Goal: Task Accomplishment & Management: Use online tool/utility

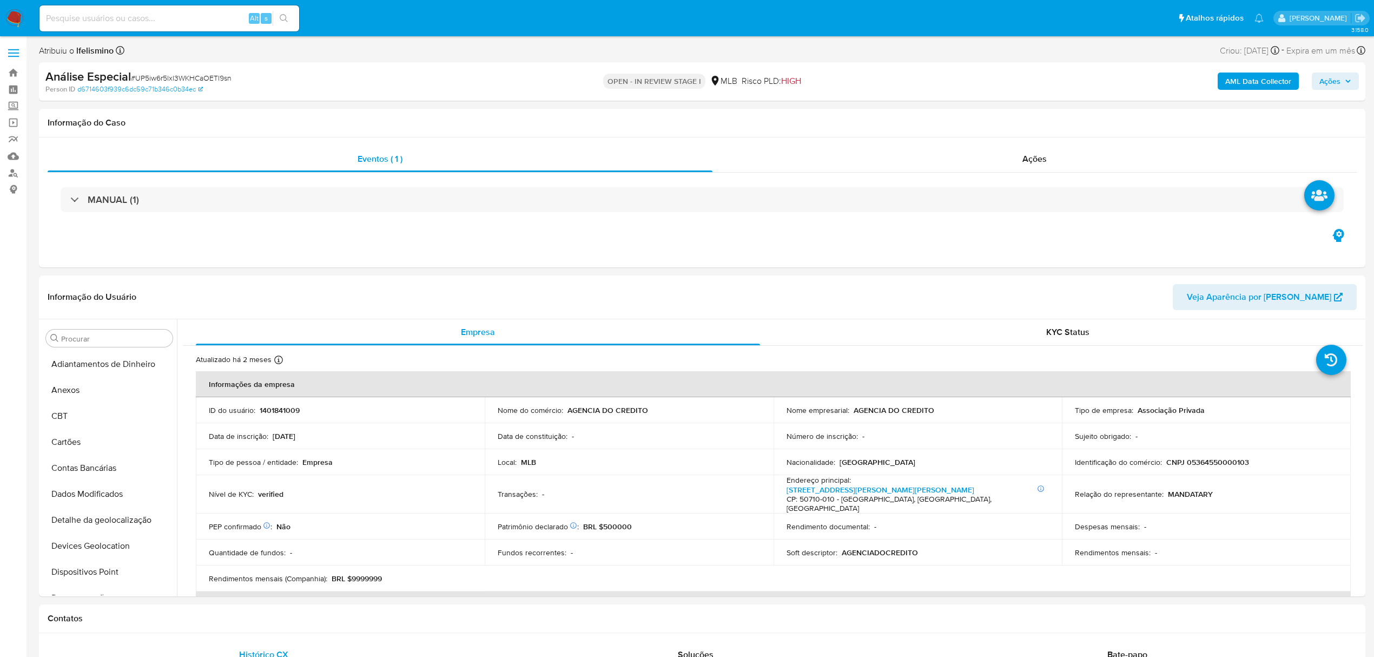
select select "10"
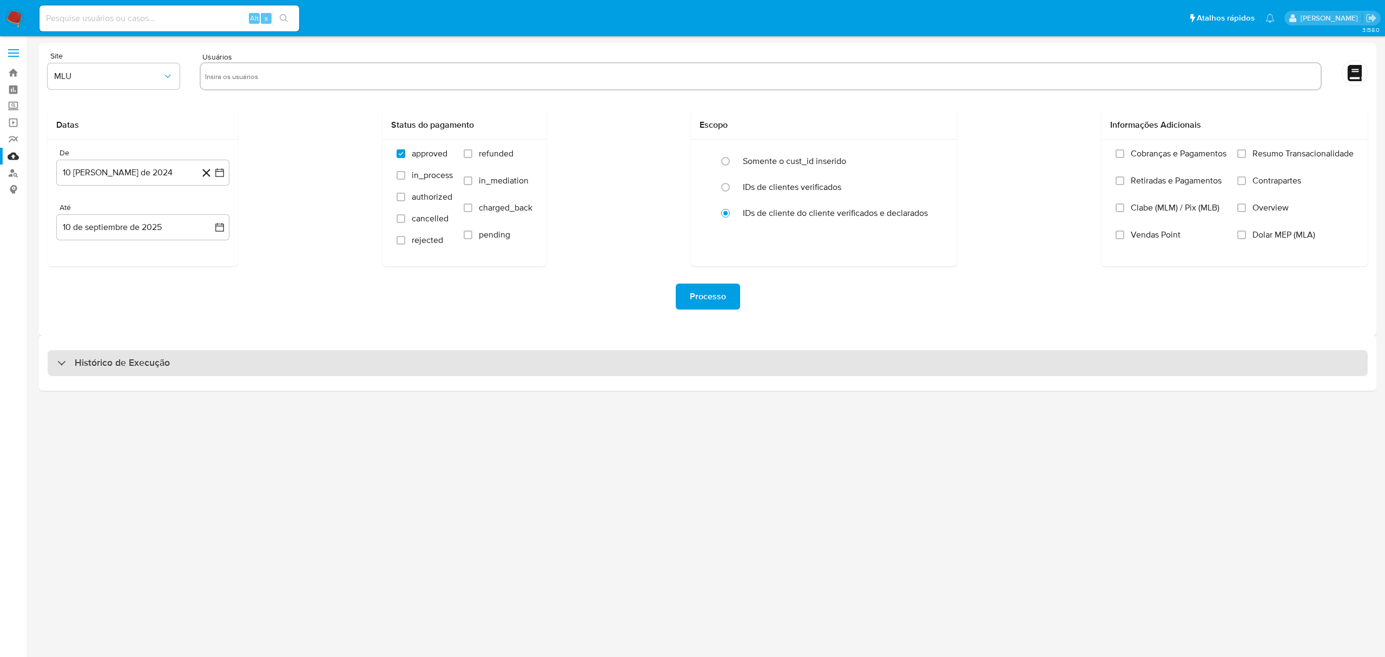
click at [550, 358] on div "Histórico de Execução" at bounding box center [708, 363] width 1320 height 26
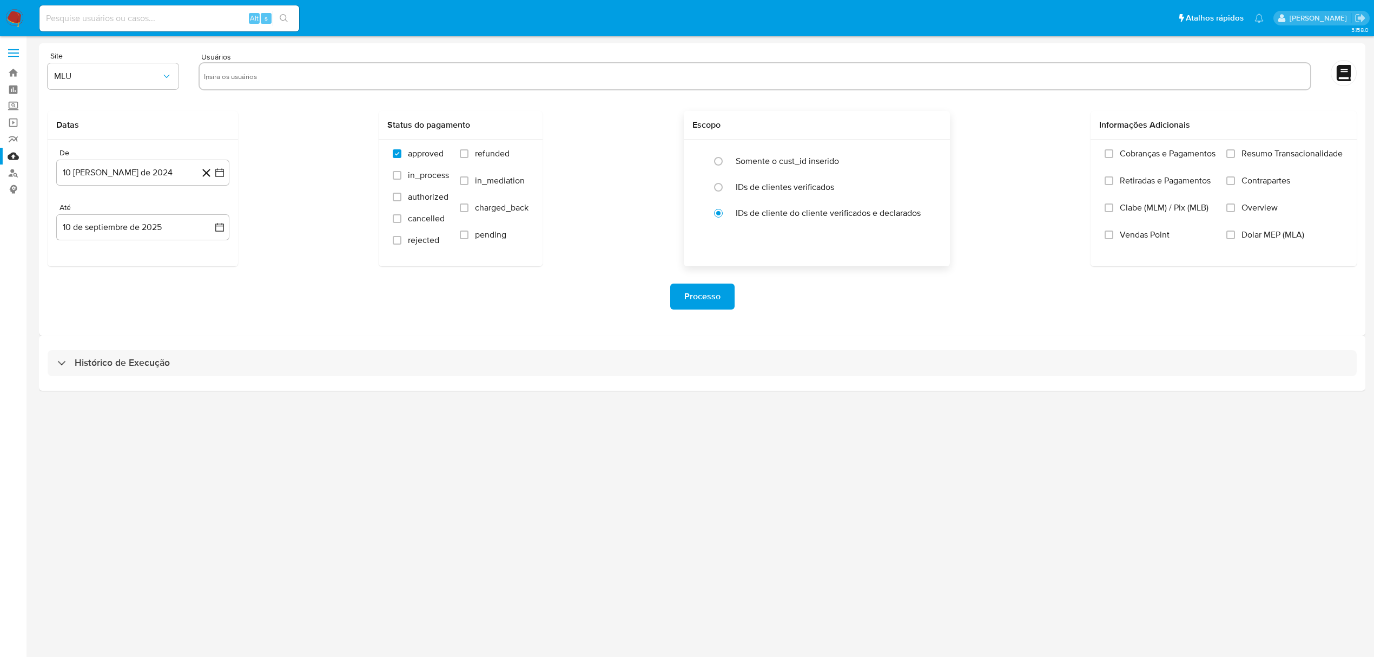
select select "10"
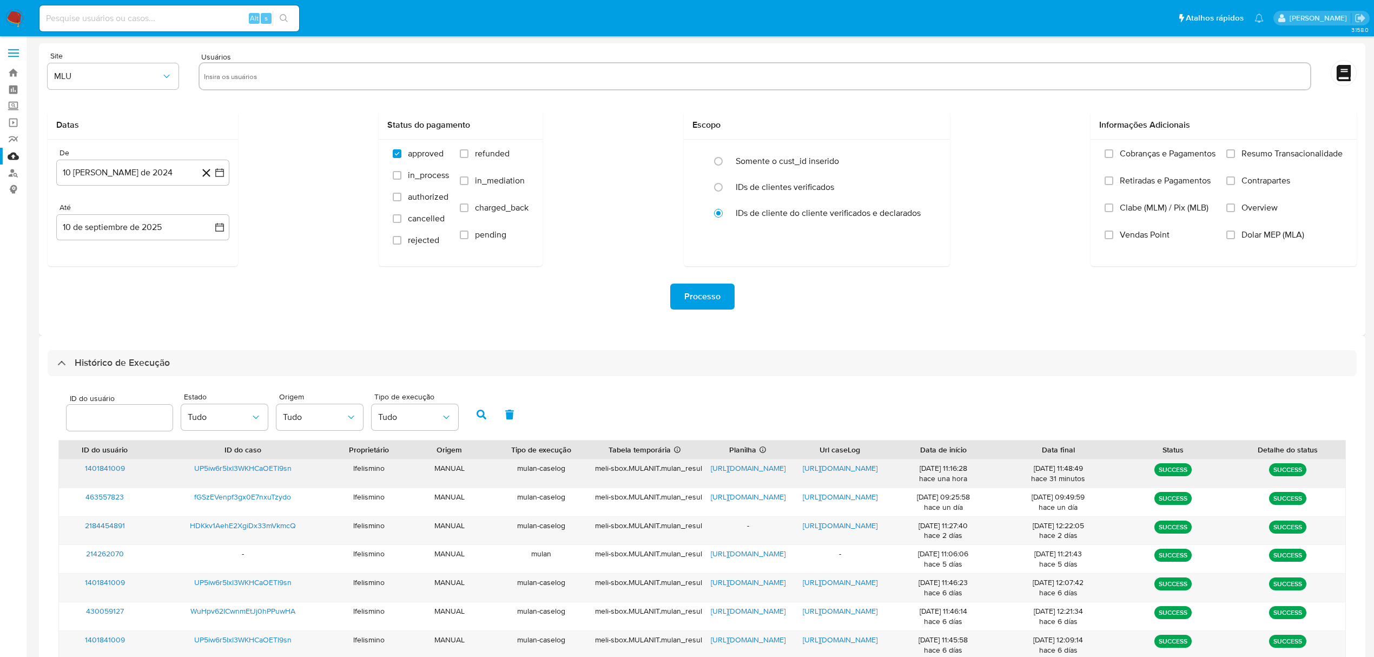
click at [830, 466] on span "https://docs.google.com/document/d/1sHmpUmDtlqTwHT6mYippp74RIIcioL9Xg8h3WGmy3bE…" at bounding box center [840, 468] width 75 height 11
click at [751, 470] on span "https://docs.google.com/spreadsheets/d/1DaEb43rw8A5VZF7UTrT-Fok00H0QU1feHZXnHDG…" at bounding box center [748, 468] width 75 height 11
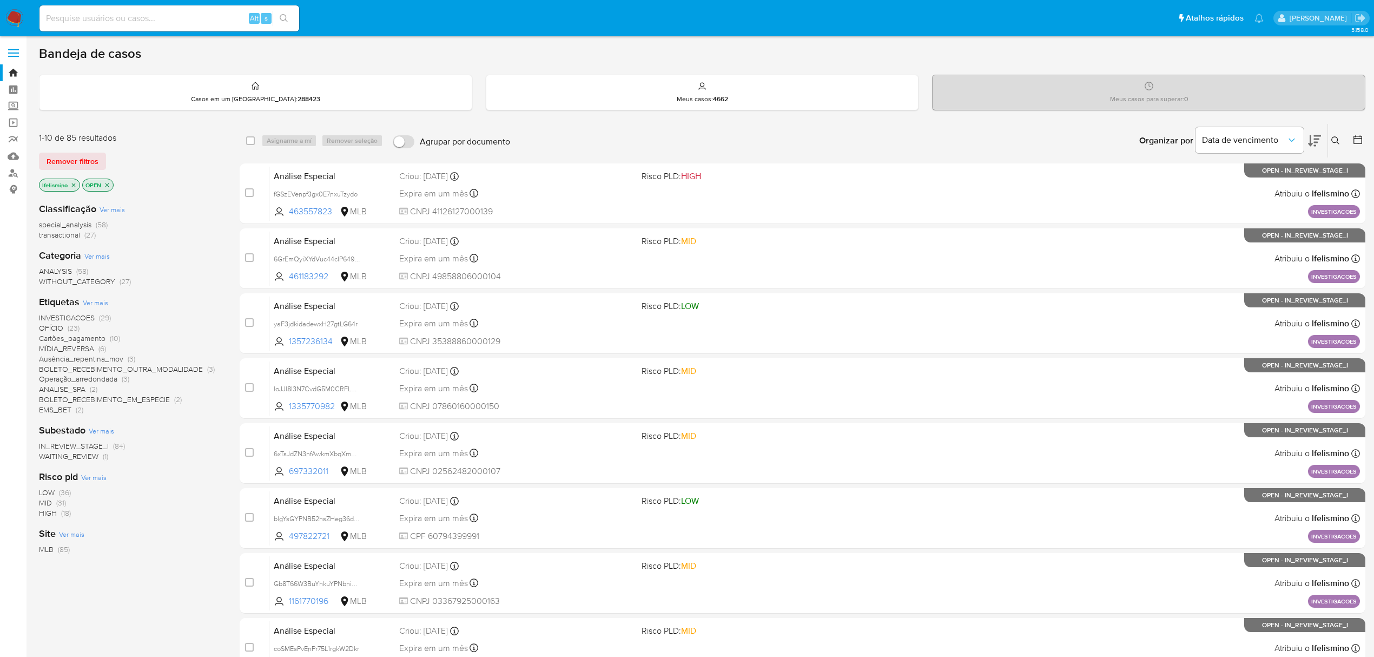
click at [180, 18] on input at bounding box center [169, 18] width 260 height 14
paste input "UP5iw6r5lxl3WKHCaOETl9sn"
type input "UP5iw6r5lxl3WKHCaOETl9sn"
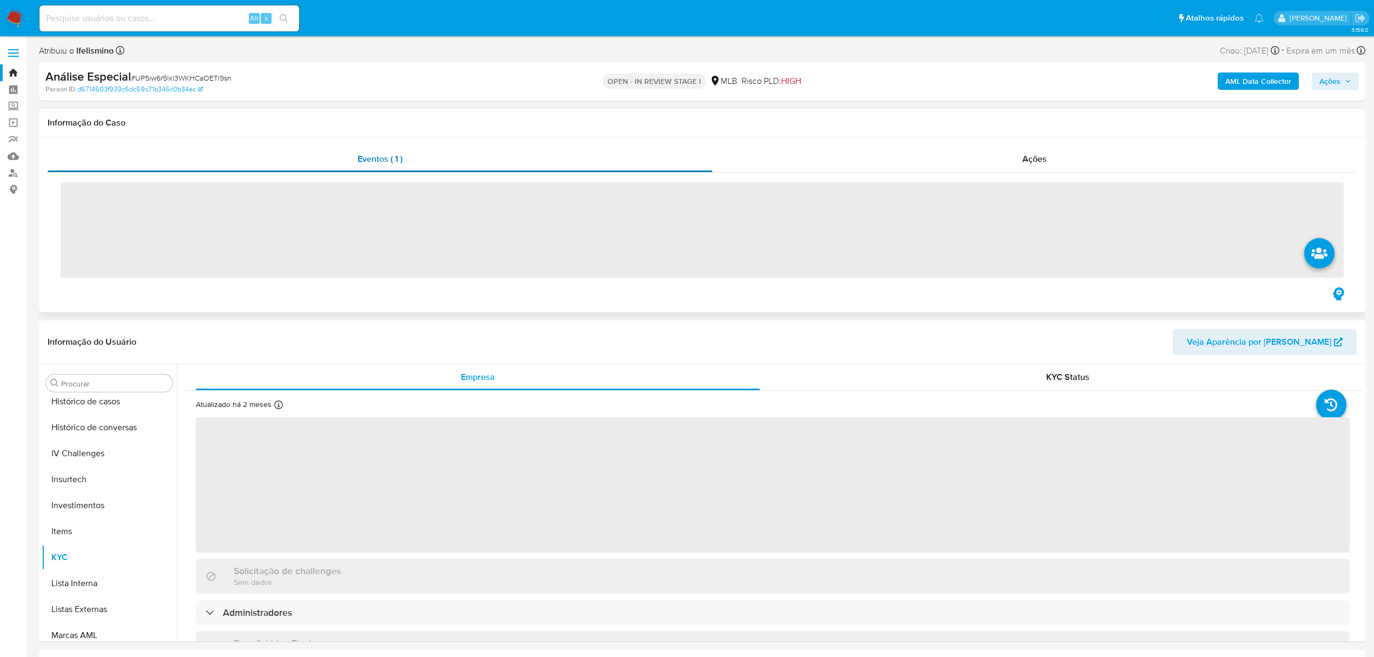
scroll to position [509, 0]
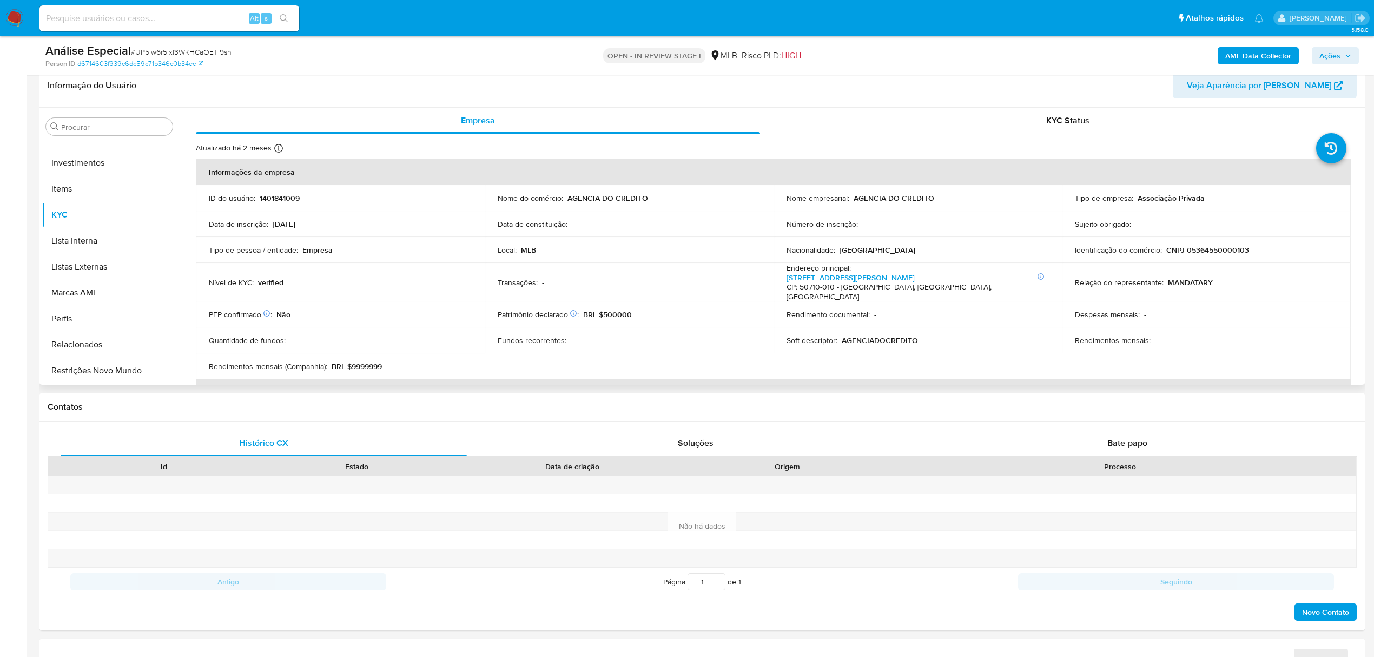
select select "10"
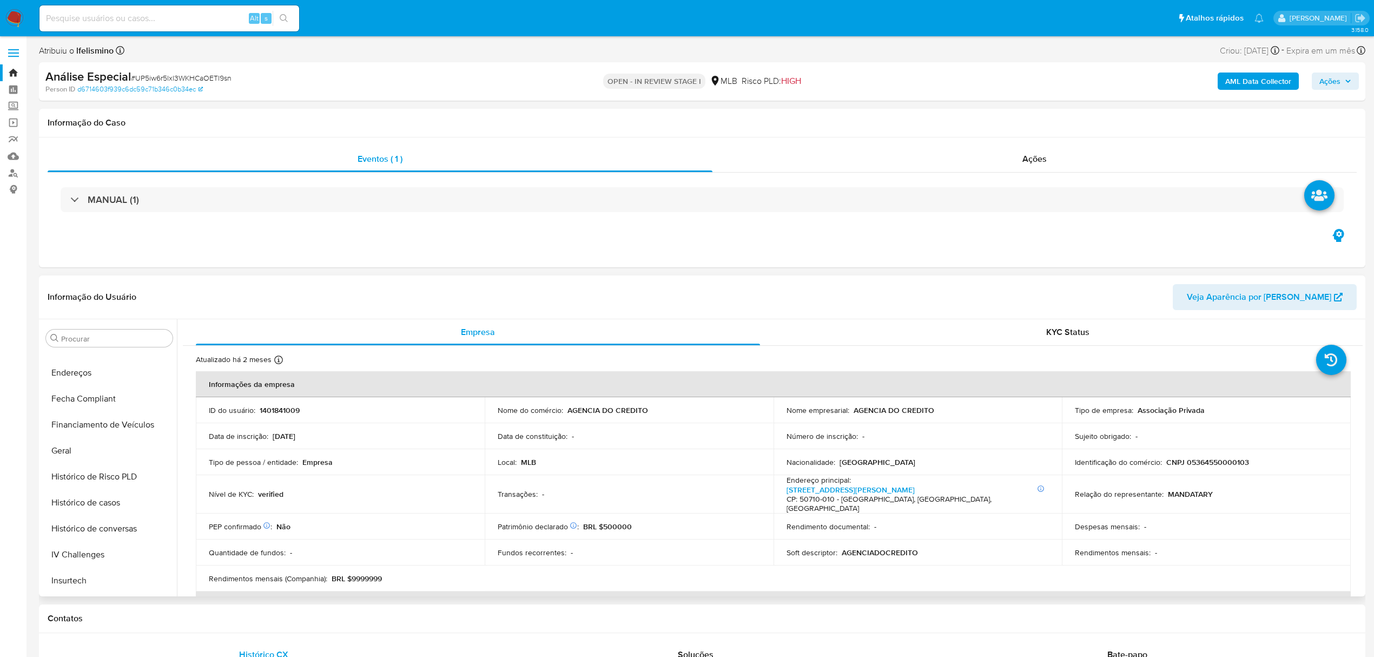
scroll to position [4, 0]
click at [131, 377] on button "Anexos" at bounding box center [105, 386] width 127 height 26
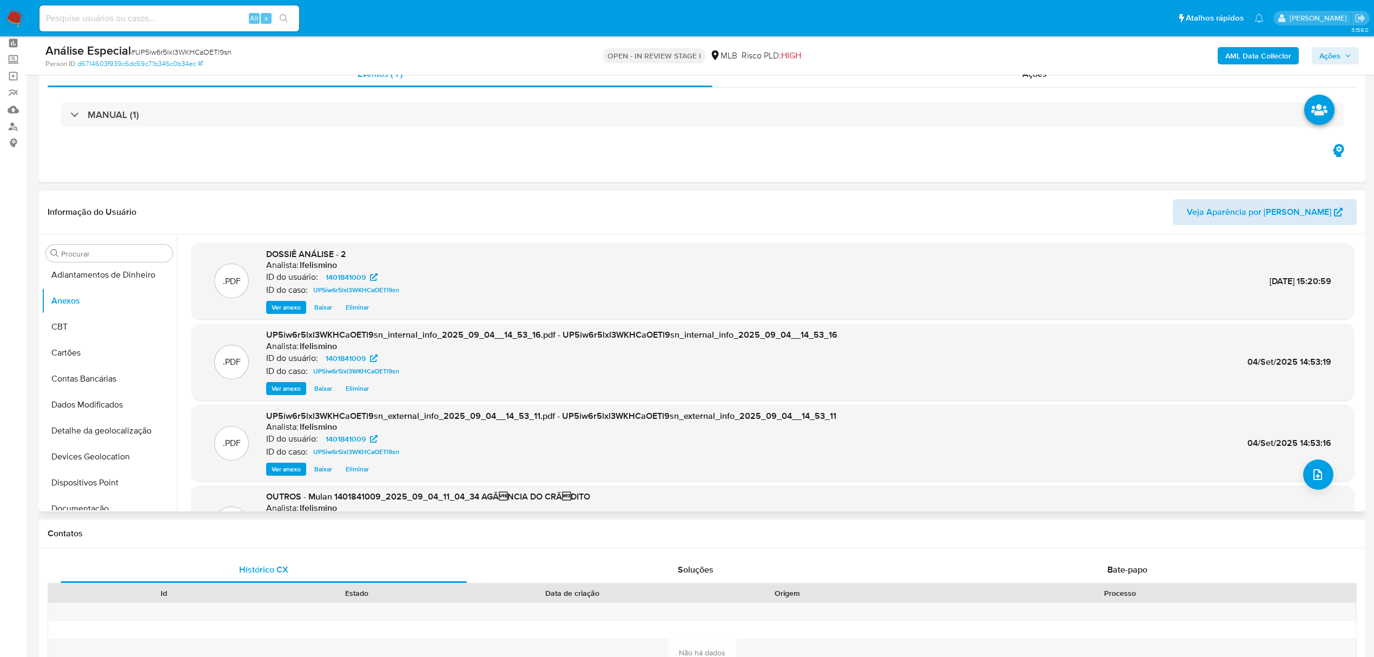
scroll to position [72, 0]
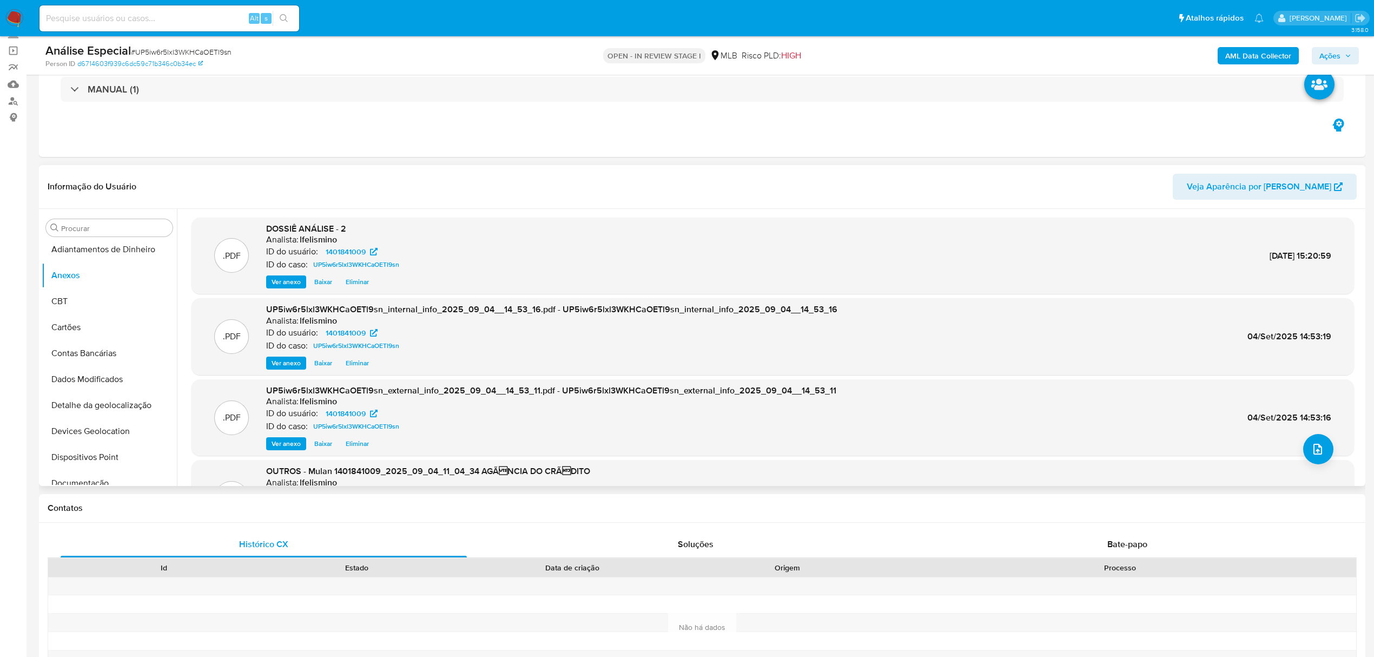
click at [360, 278] on span "Eliminar" at bounding box center [357, 281] width 23 height 11
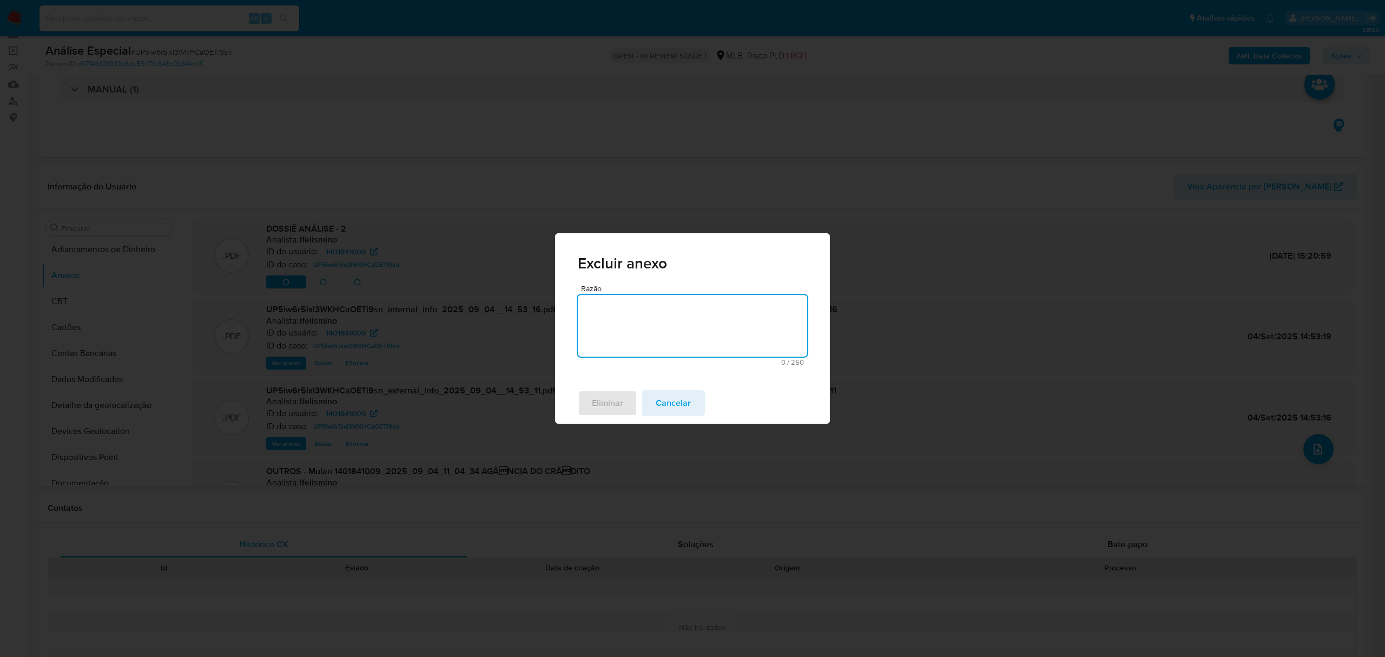
click at [699, 339] on textarea "Razão" at bounding box center [692, 326] width 229 height 62
type textarea "retificação de documento"
drag, startPoint x: 622, startPoint y: 386, endPoint x: 615, endPoint y: 387, distance: 7.1
click at [622, 386] on div "Eliminar Cancelar" at bounding box center [692, 403] width 275 height 41
click at [613, 392] on span "Eliminar" at bounding box center [607, 403] width 31 height 24
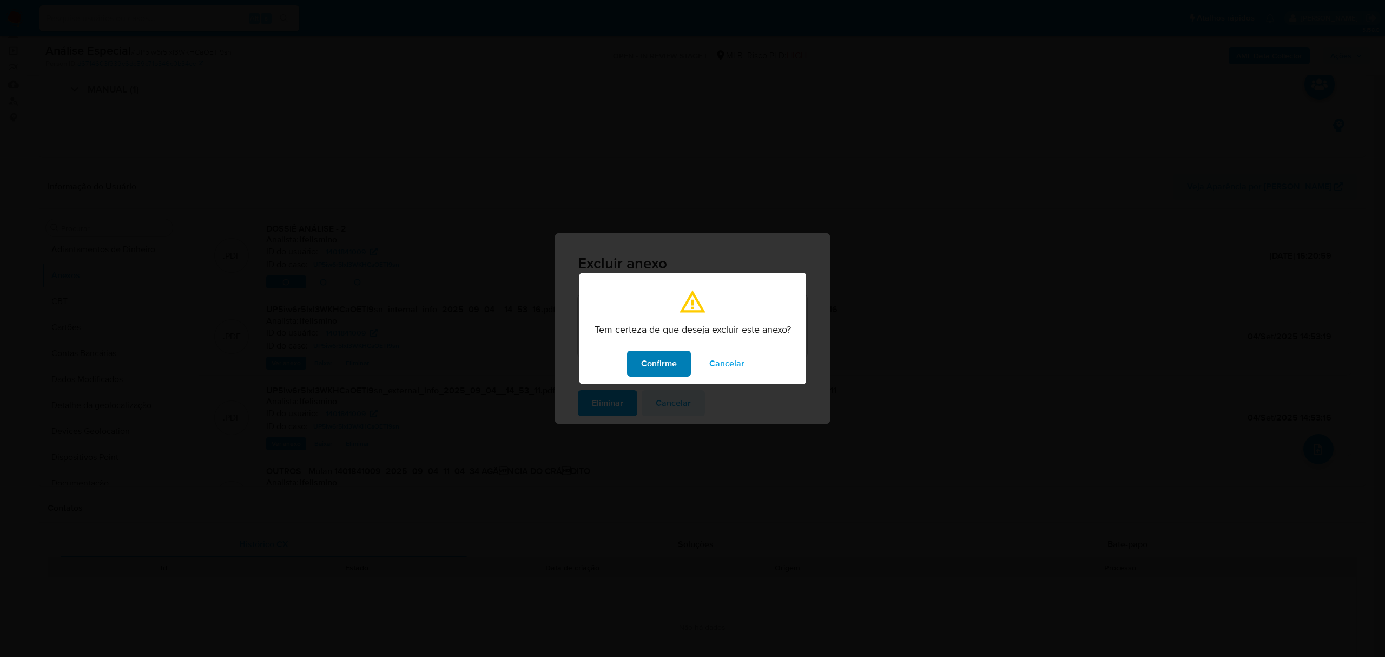
click at [649, 370] on span "Confirme" at bounding box center [659, 364] width 36 height 24
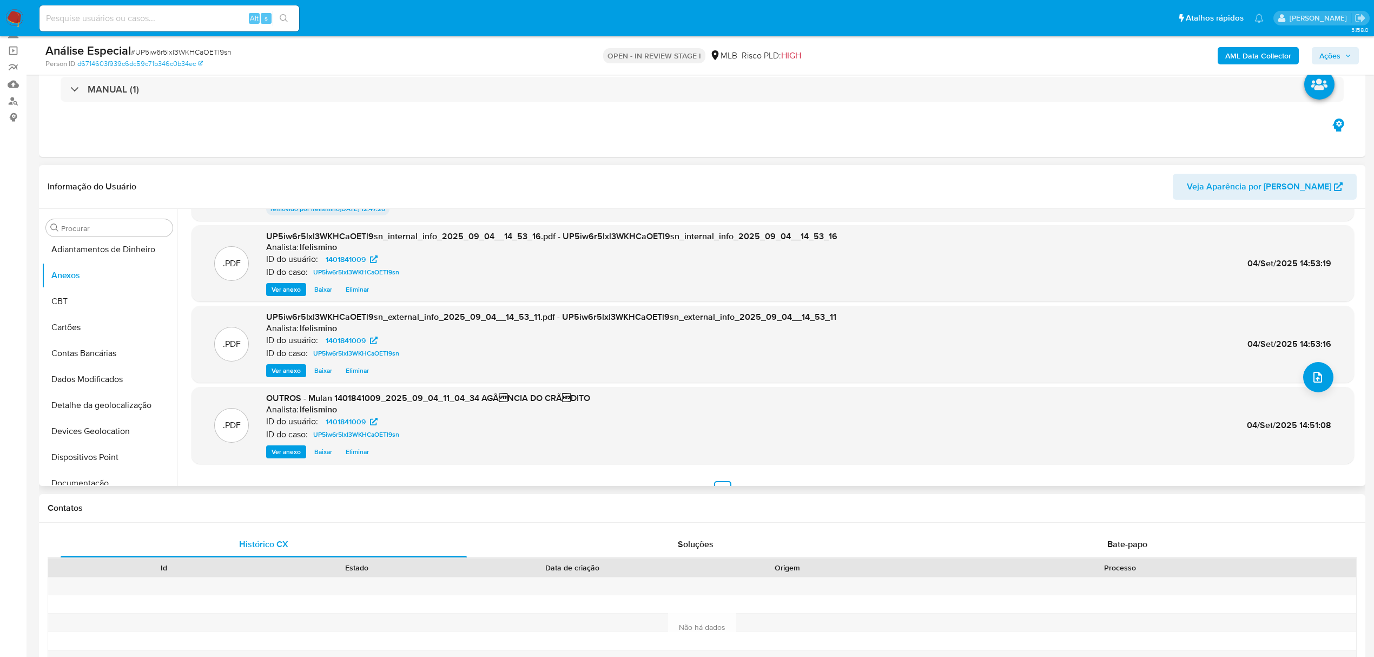
click at [347, 451] on span "Eliminar" at bounding box center [357, 451] width 23 height 11
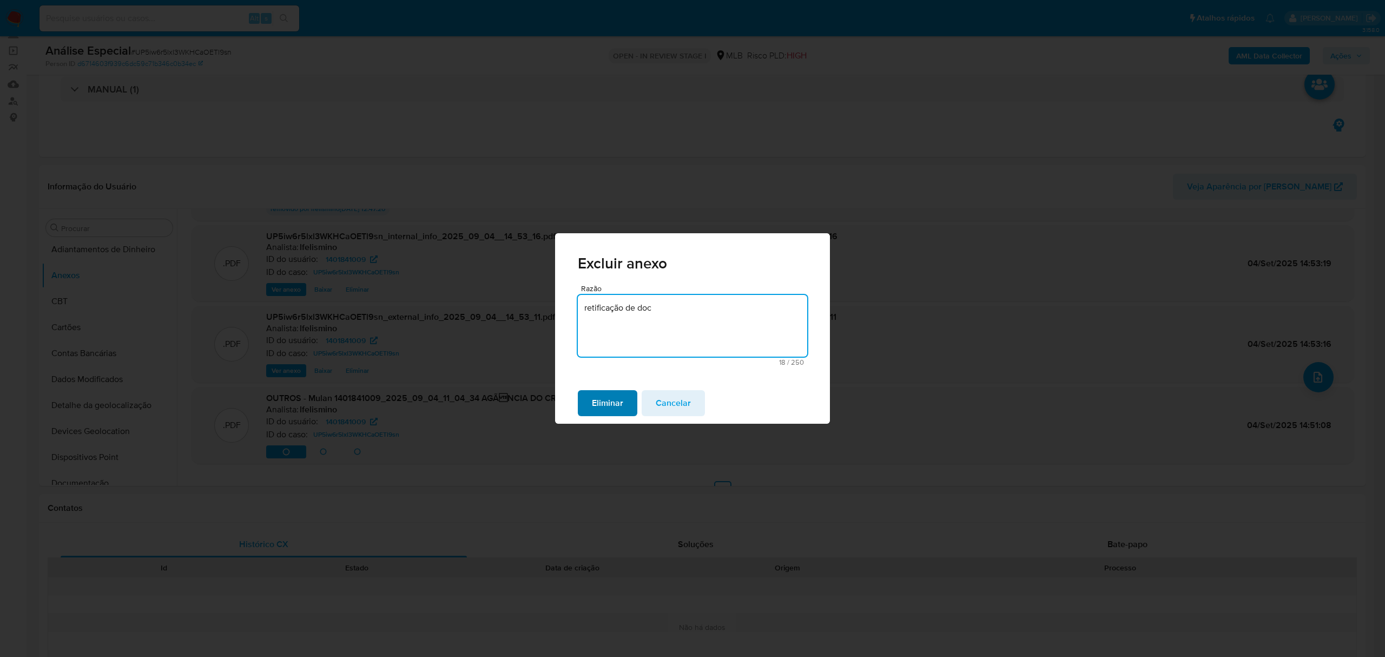
type textarea "retificação de doc"
click at [598, 408] on span "Eliminar" at bounding box center [607, 403] width 31 height 24
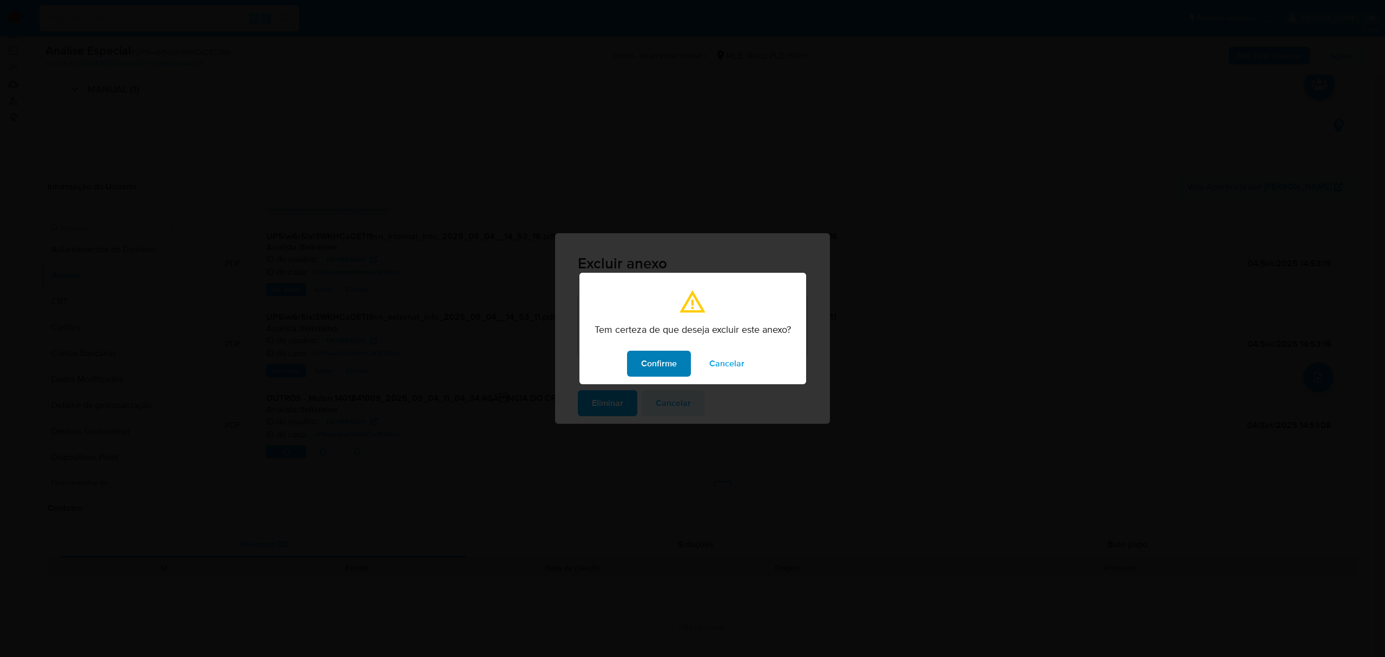
click at [643, 364] on span "Confirme" at bounding box center [659, 364] width 36 height 24
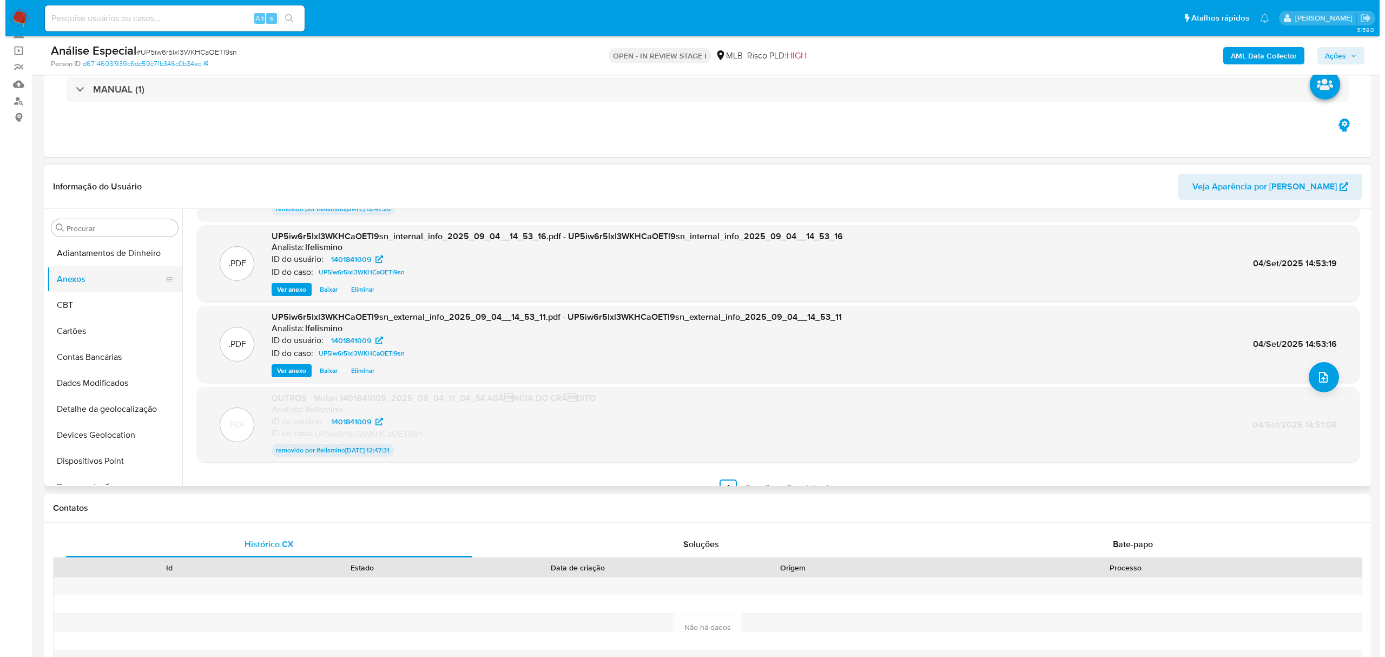
scroll to position [0, 0]
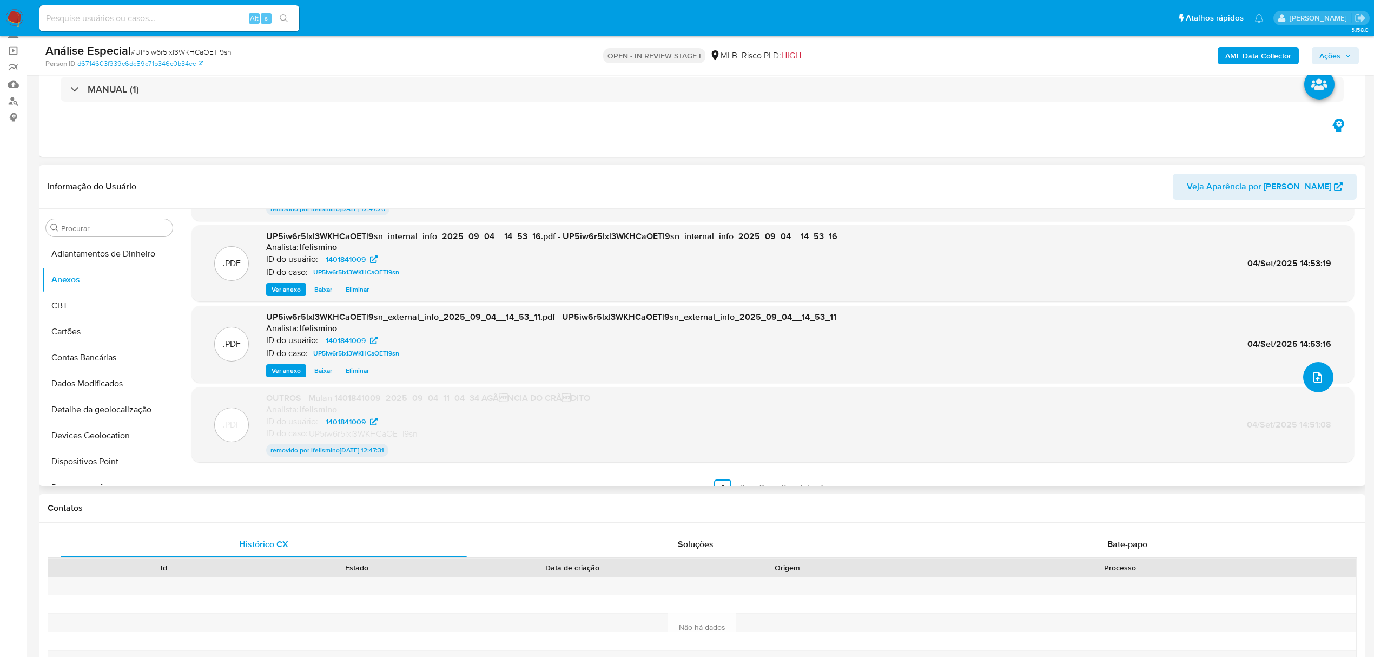
click at [1322, 371] on button "upload-file" at bounding box center [1318, 377] width 30 height 30
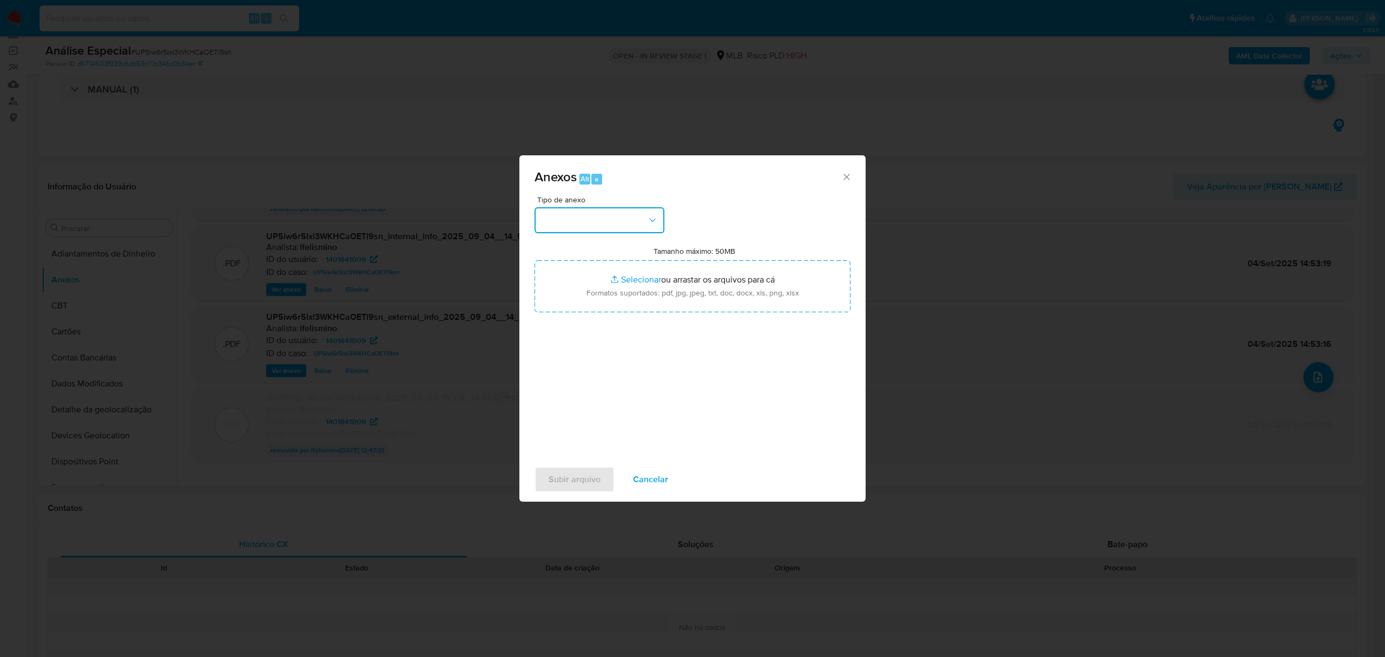
click at [648, 219] on icon "button" at bounding box center [652, 220] width 11 height 11
drag, startPoint x: 589, startPoint y: 289, endPoint x: 103, endPoint y: 306, distance: 486.7
click at [589, 288] on div "OUTROS" at bounding box center [596, 286] width 110 height 26
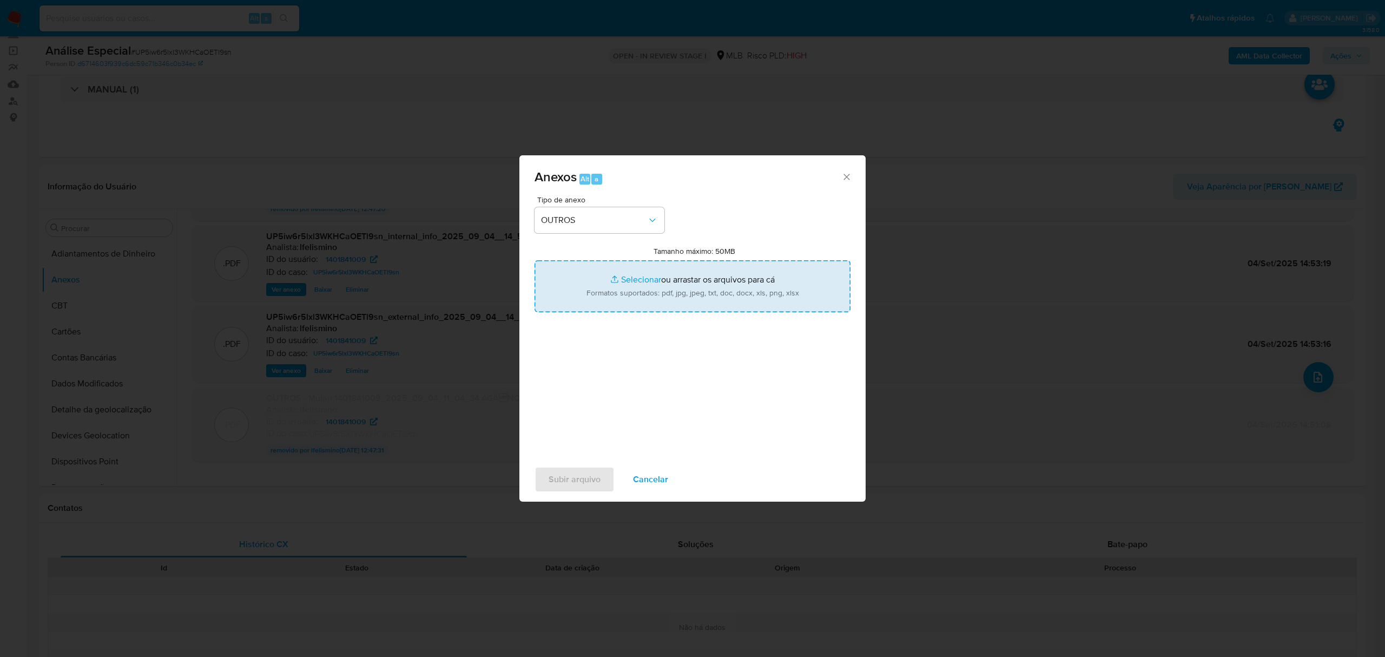
type input "C:\fakepath\Mulan 1401841009_2025_09_10_10_44_08 AGENCIA DO CREDITO.pdf"
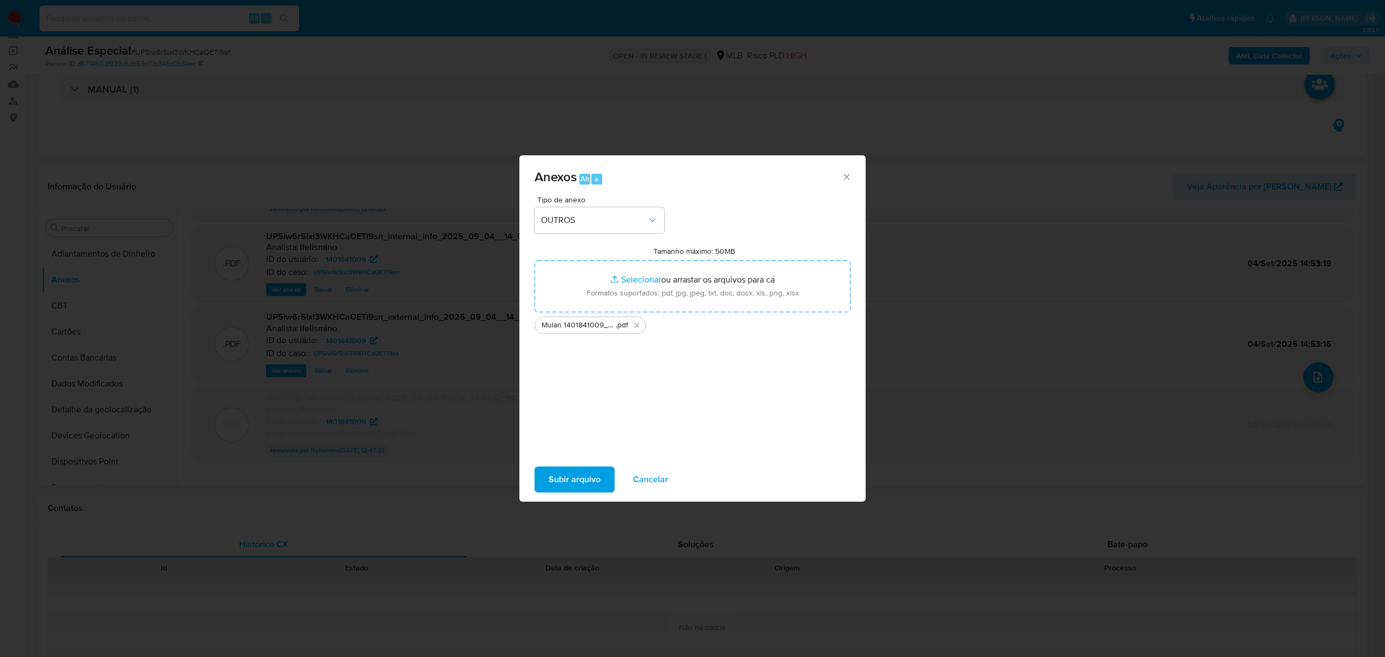
click at [583, 484] on span "Subir arquivo" at bounding box center [575, 479] width 52 height 24
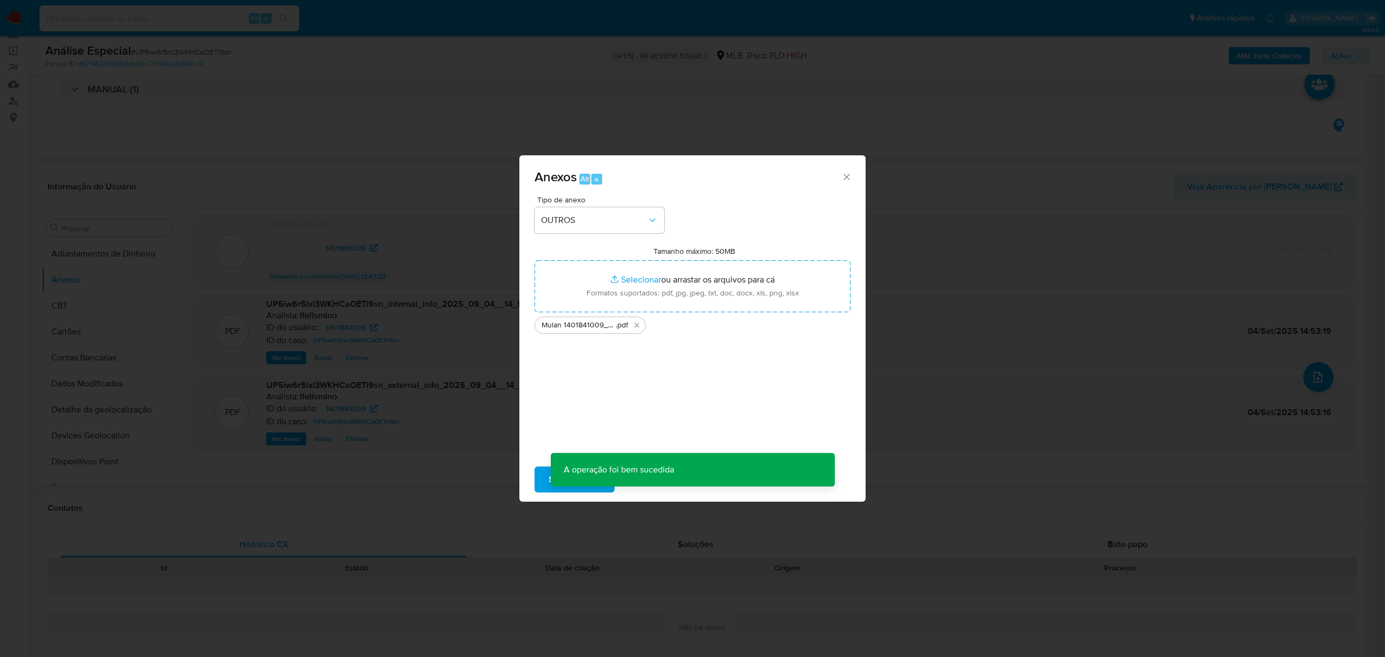
scroll to position [76, 0]
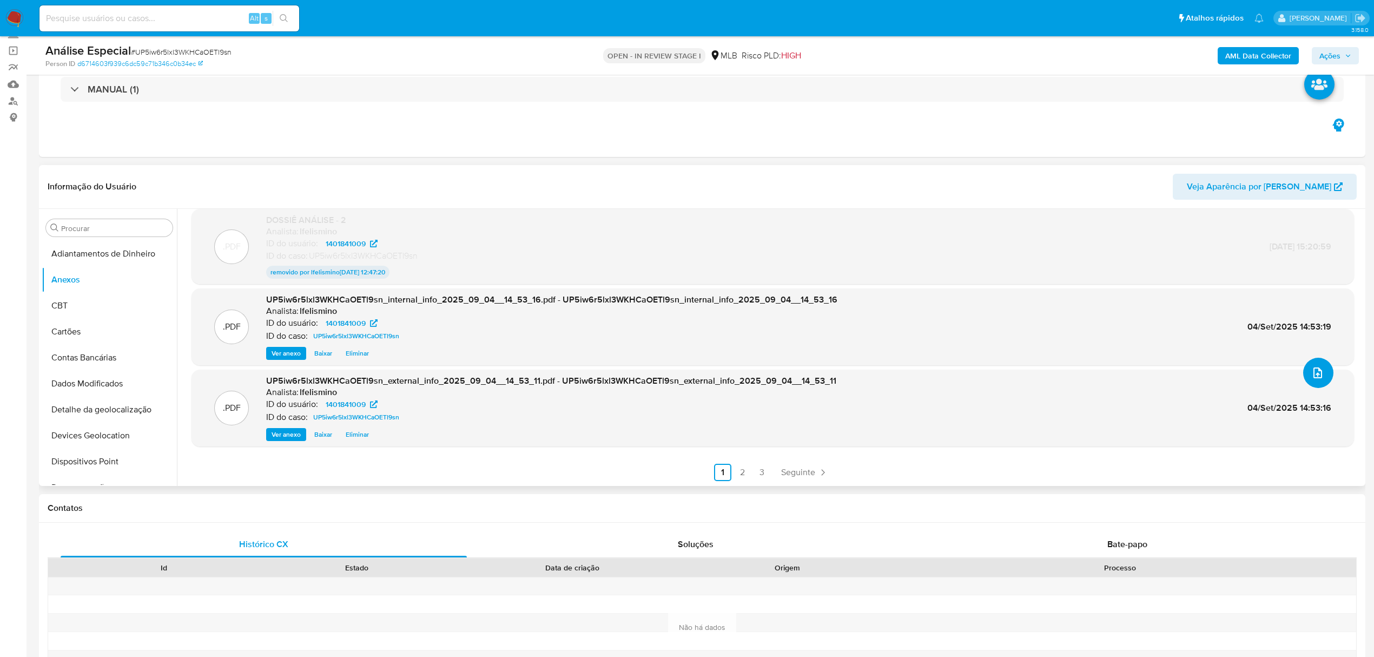
click at [1327, 373] on button "upload-file" at bounding box center [1318, 373] width 30 height 30
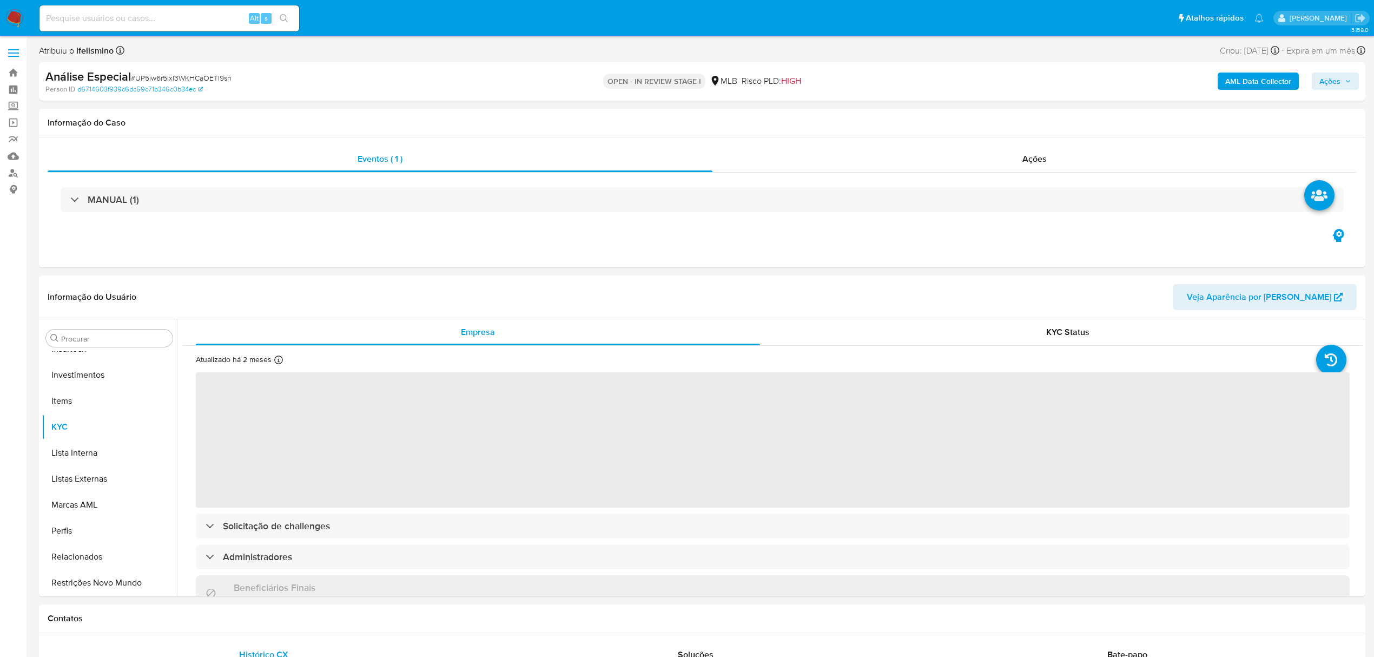
scroll to position [509, 0]
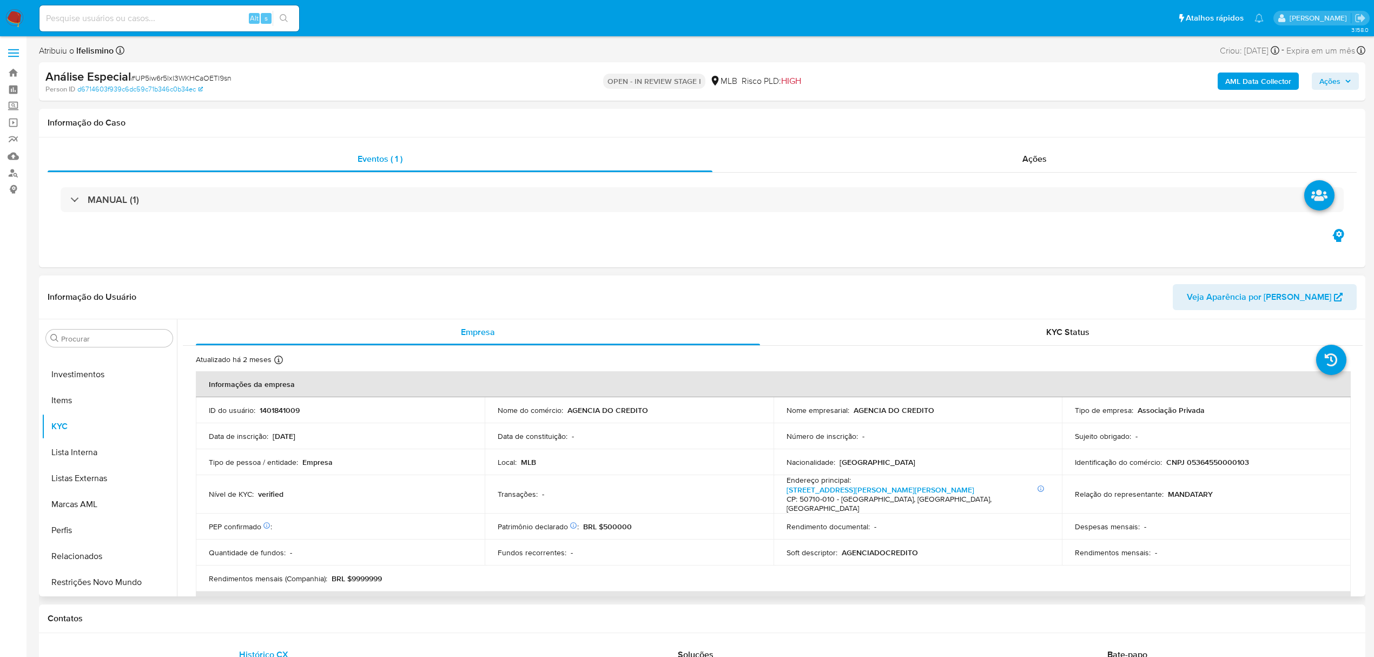
select select "10"
click at [85, 397] on button "Anexos" at bounding box center [105, 390] width 127 height 26
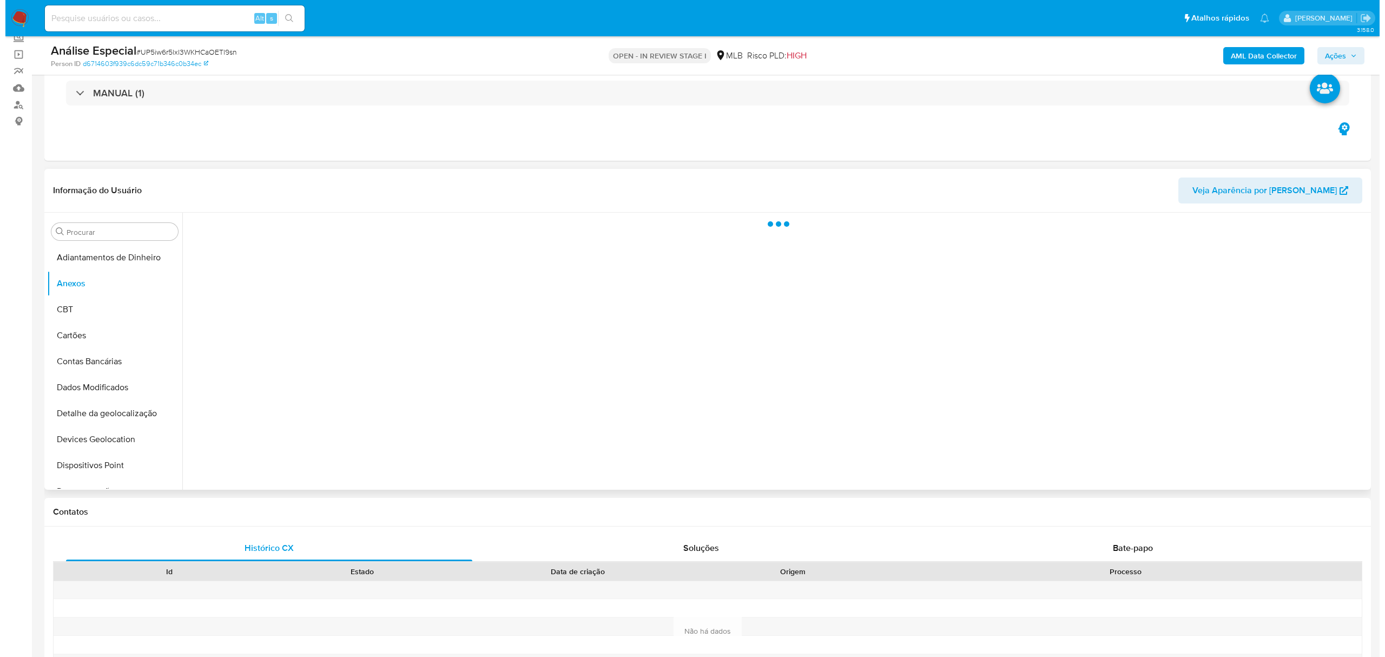
scroll to position [72, 0]
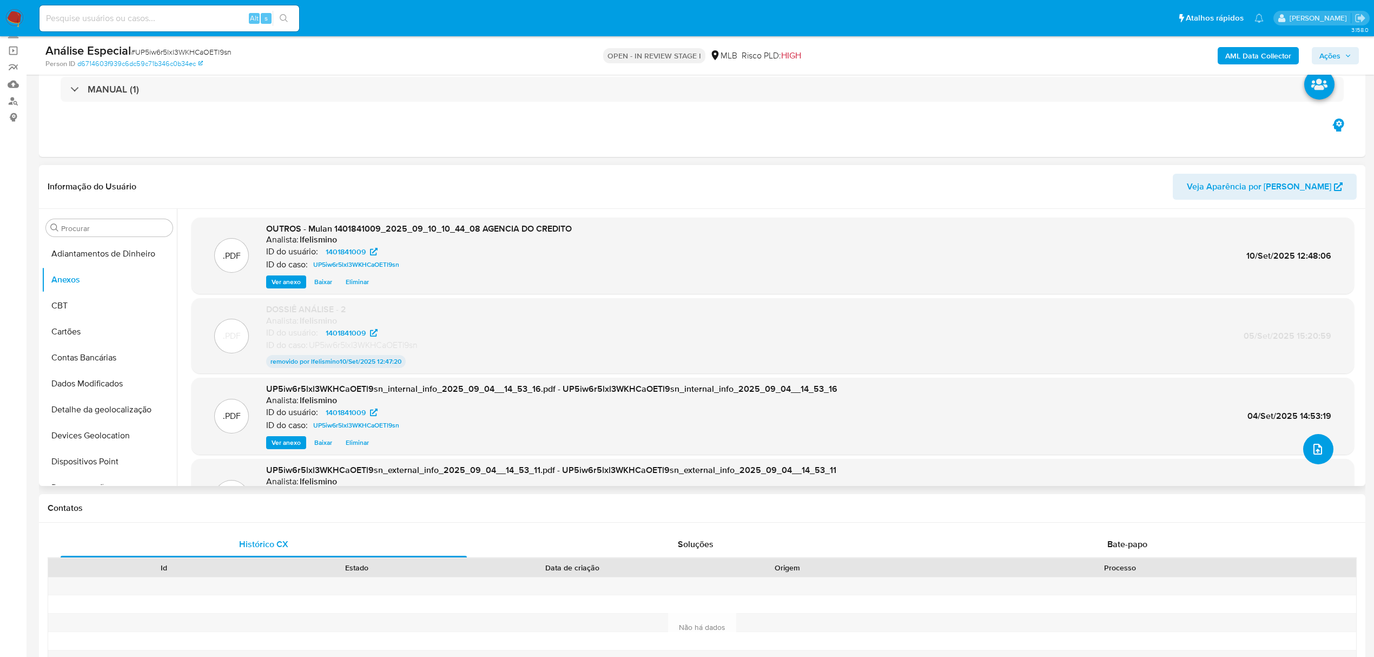
click at [1312, 460] on button "upload-file" at bounding box center [1318, 449] width 30 height 30
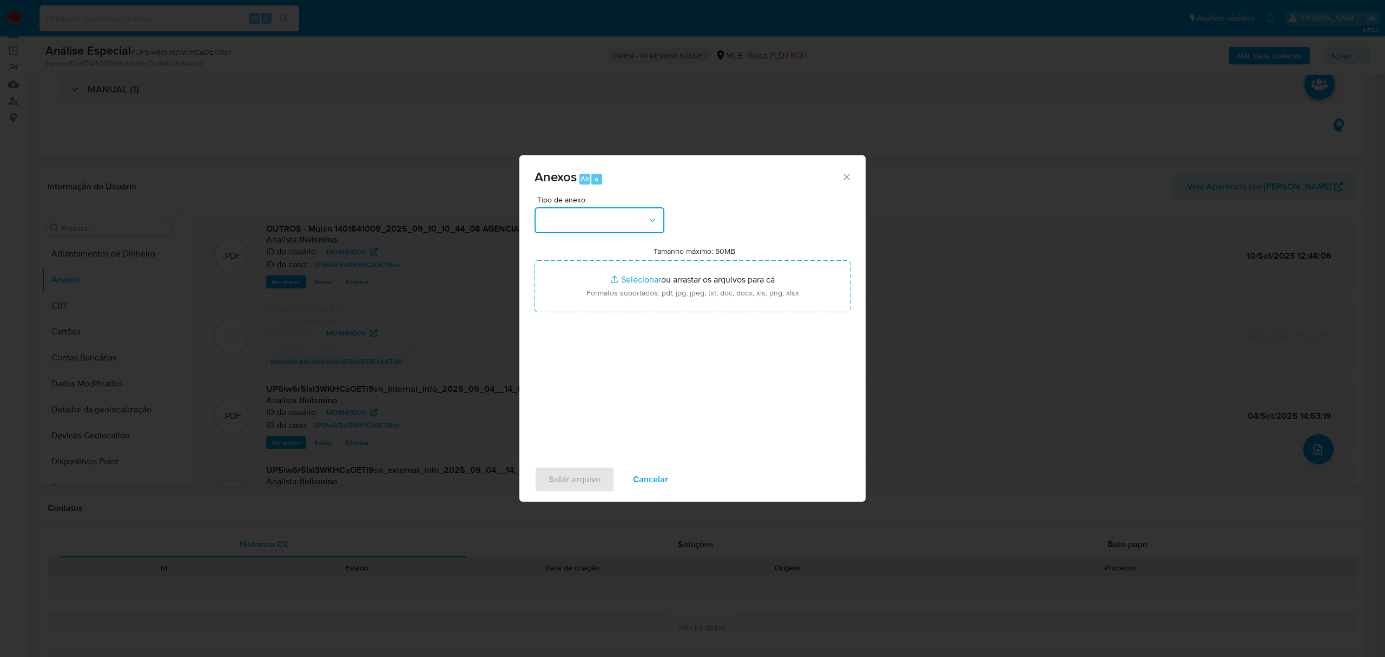
click at [565, 222] on button "button" at bounding box center [600, 220] width 130 height 26
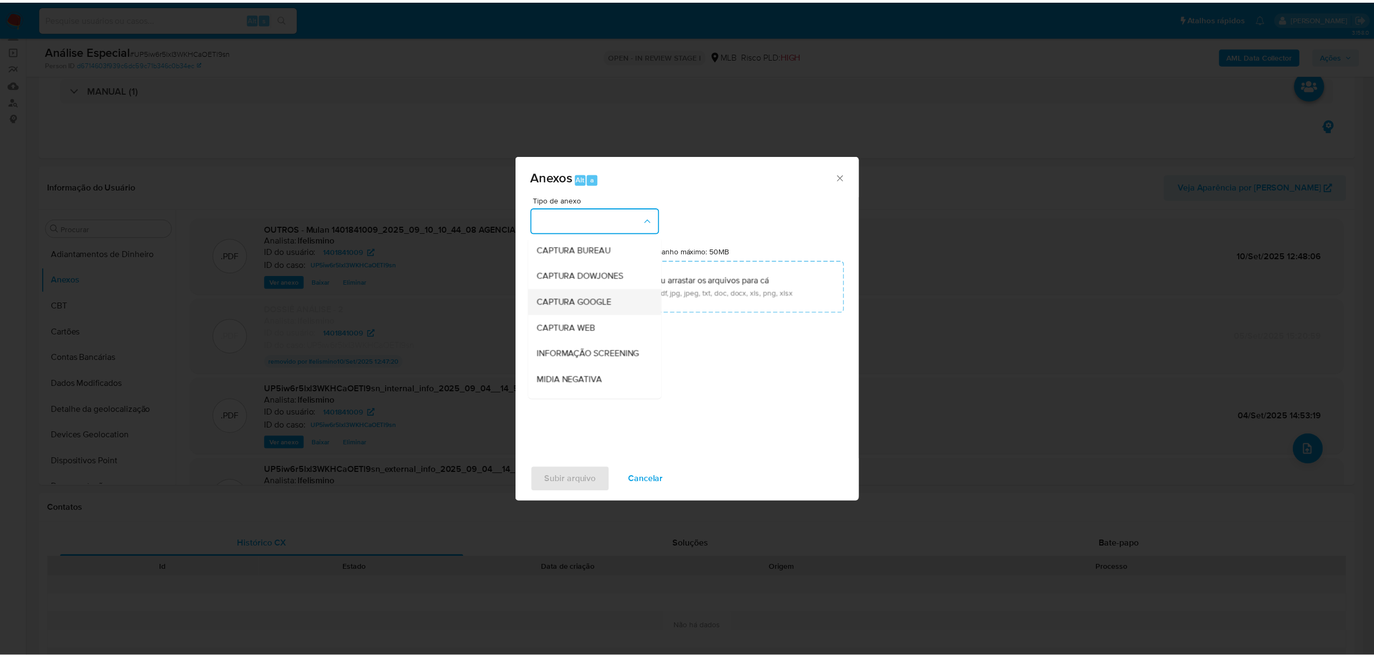
scroll to position [144, 0]
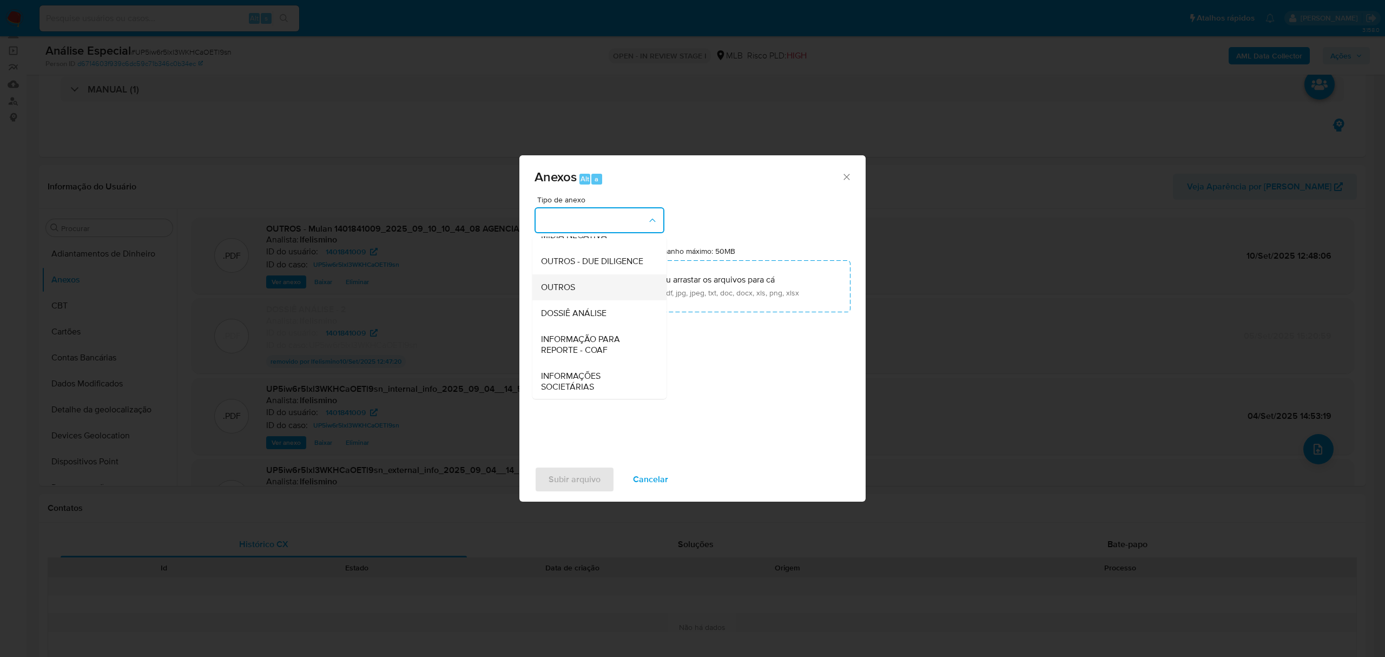
click at [581, 300] on div "OUTROS" at bounding box center [596, 287] width 110 height 26
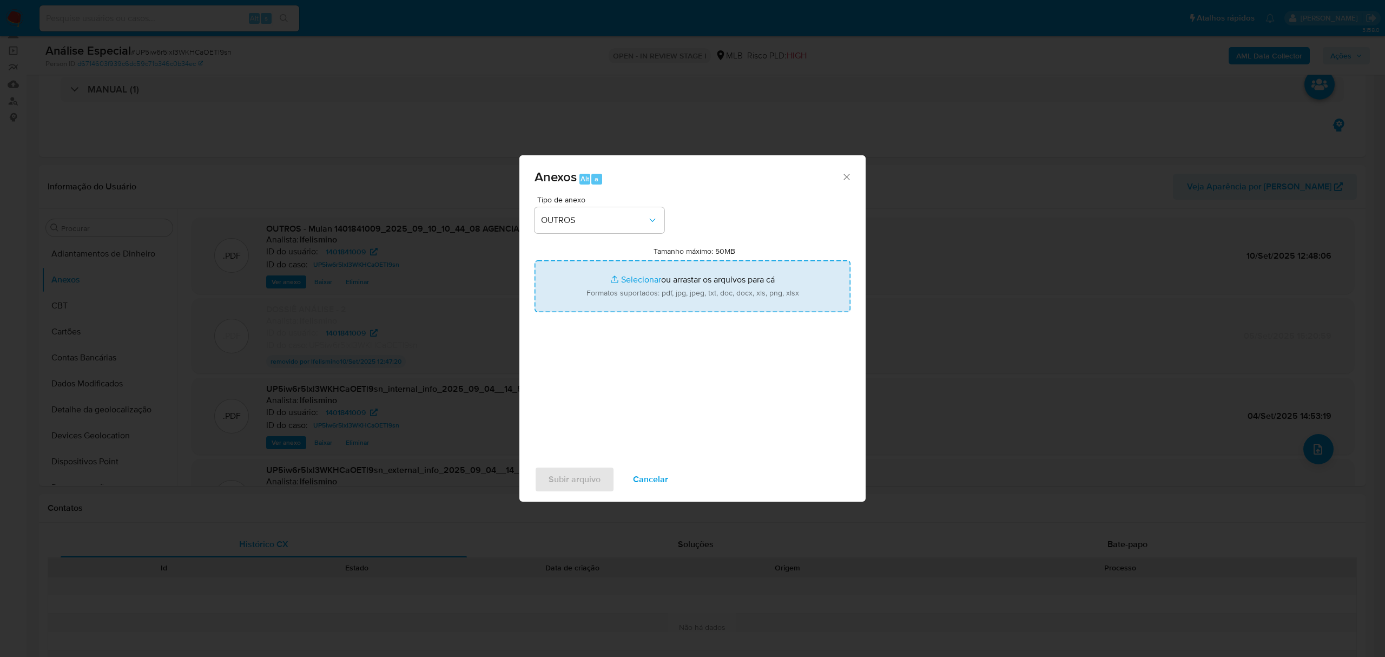
type input "C:\fakepath\2.º SAR - CNPJ 05364550000103 - AGÊNCIA DO CRÉDITO (1).pdf"
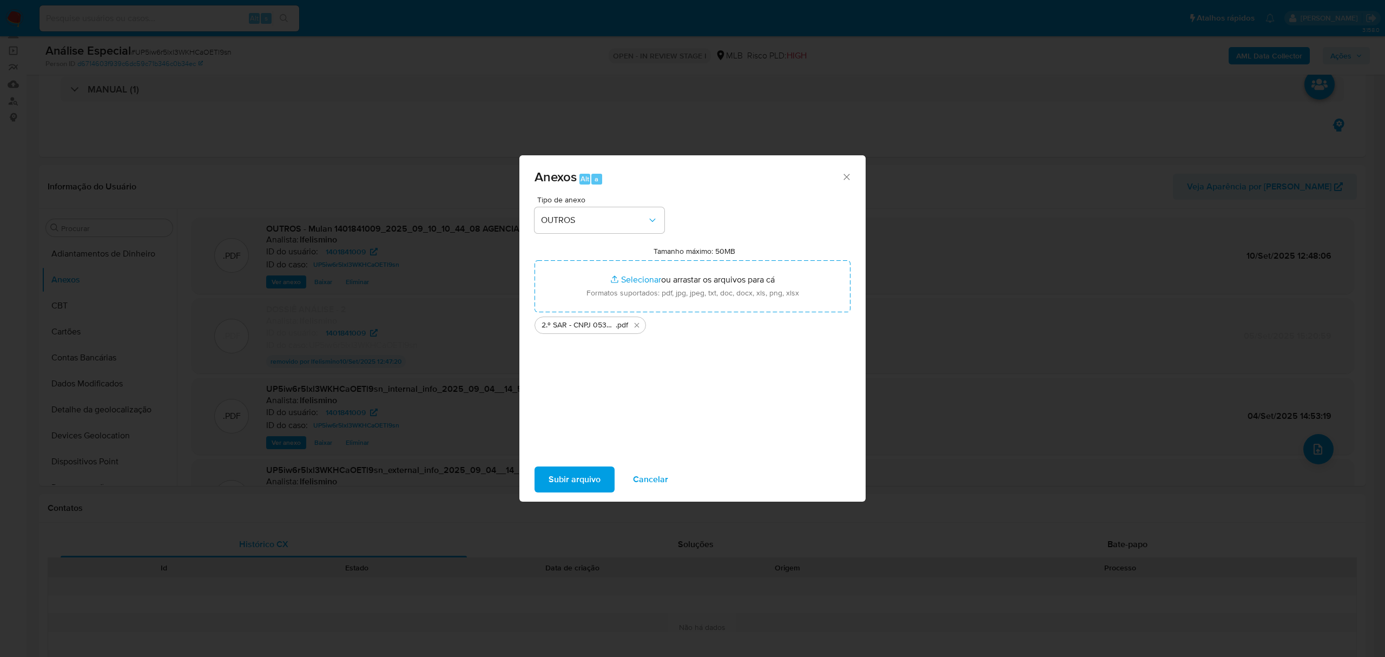
click at [576, 472] on span "Subir arquivo" at bounding box center [575, 479] width 52 height 24
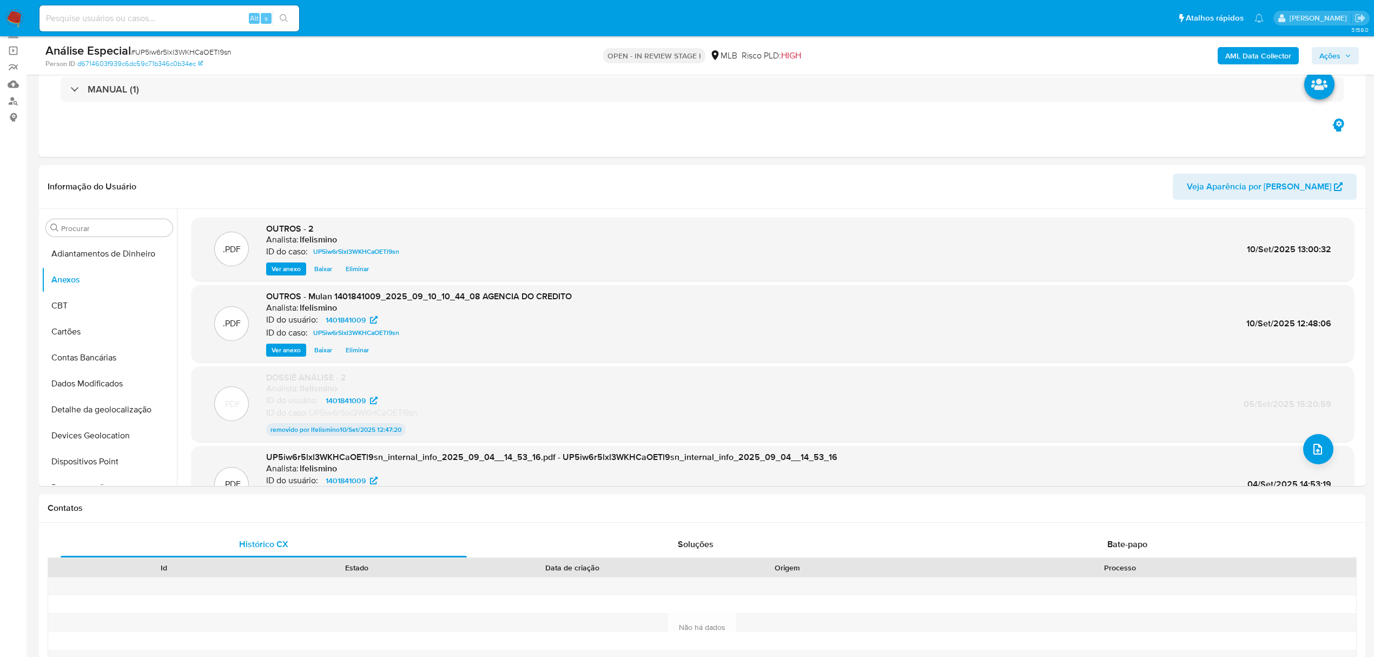
click at [1327, 54] on span "Ações" at bounding box center [1330, 55] width 21 height 17
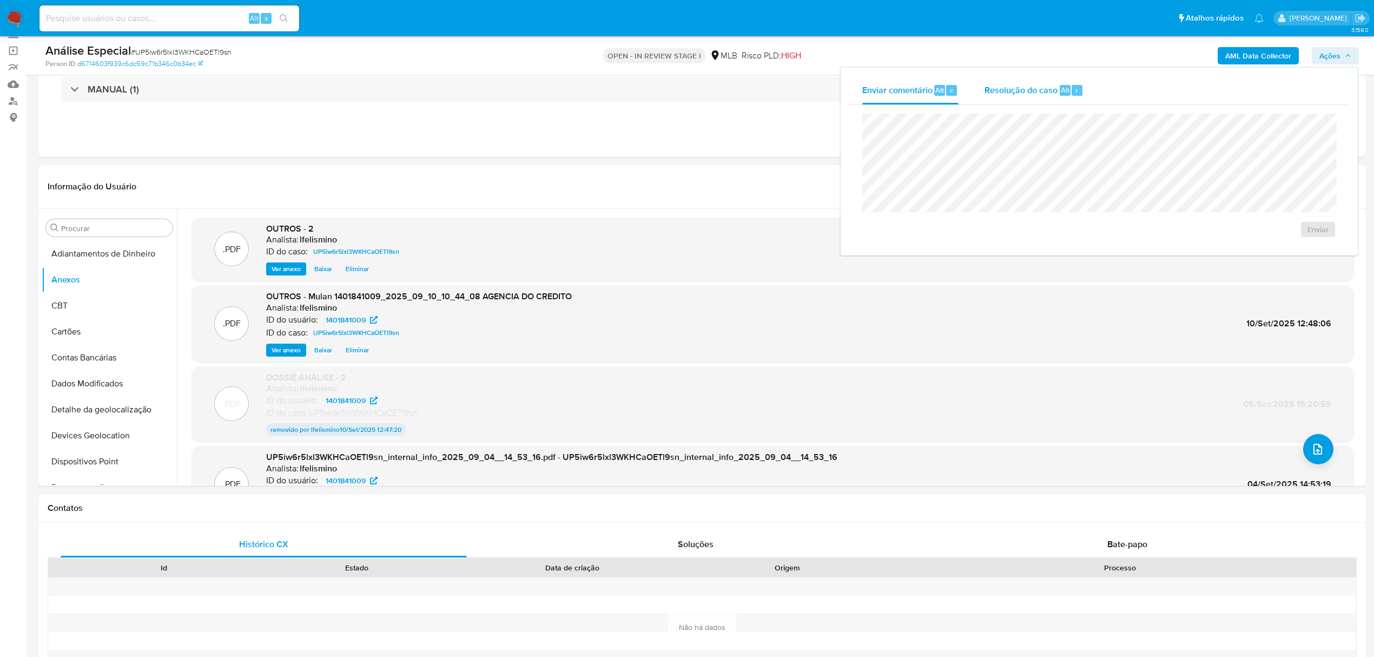
click at [1030, 93] on span "Resolução do caso" at bounding box center [1021, 89] width 73 height 12
click at [1273, 249] on span "ROI Proposal" at bounding box center [1292, 246] width 56 height 15
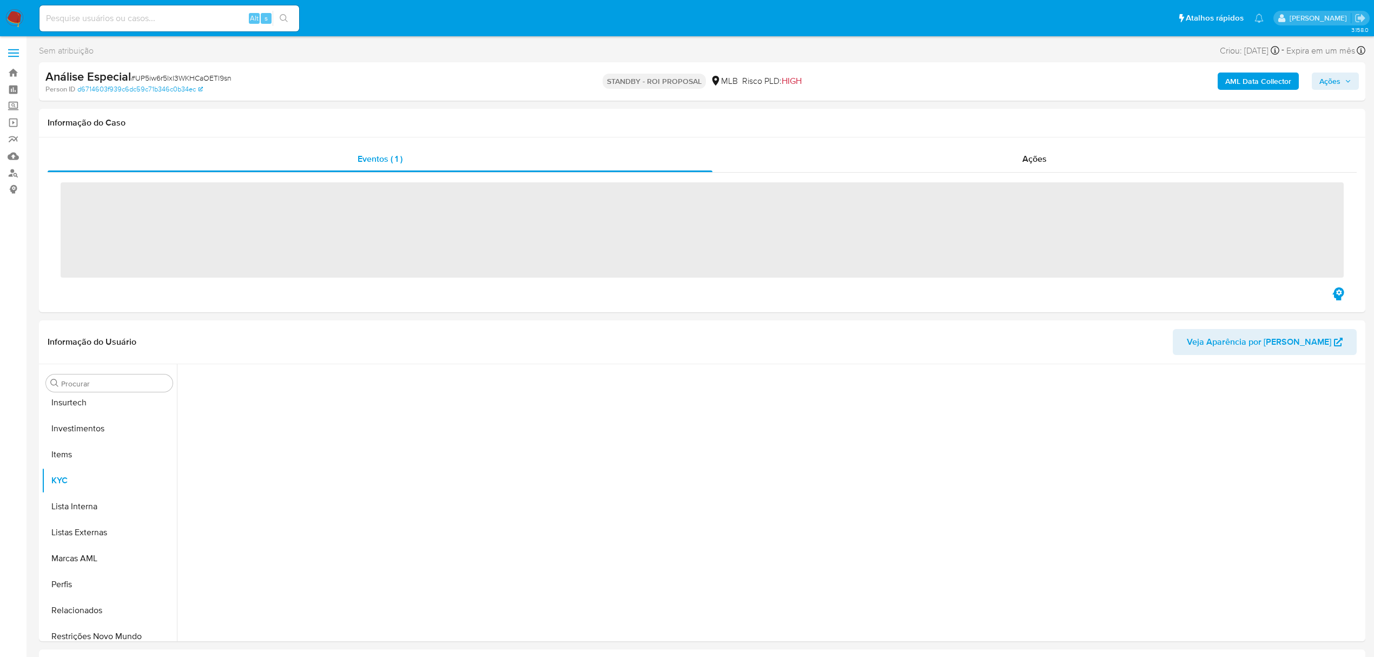
scroll to position [509, 0]
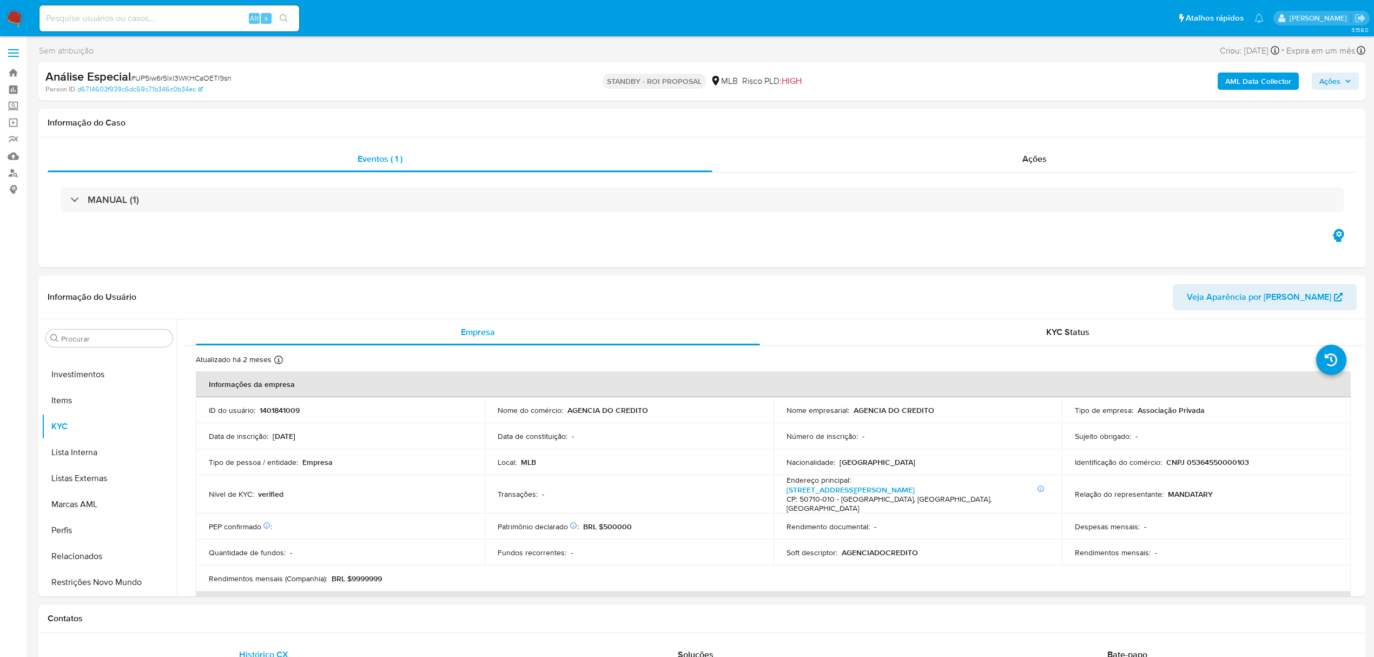
select select "10"
click at [187, 76] on span "# UP5iw6r5lxl3WKHCaOETl9sn" at bounding box center [181, 78] width 101 height 11
click at [186, 76] on span "# UP5iw6r5lxl3WKHCaOETl9sn" at bounding box center [181, 78] width 101 height 11
drag, startPoint x: 186, startPoint y: 76, endPoint x: 167, endPoint y: 73, distance: 19.8
click at [167, 73] on span "# UP5iw6r5lxl3WKHCaOETl9sn" at bounding box center [181, 78] width 101 height 11
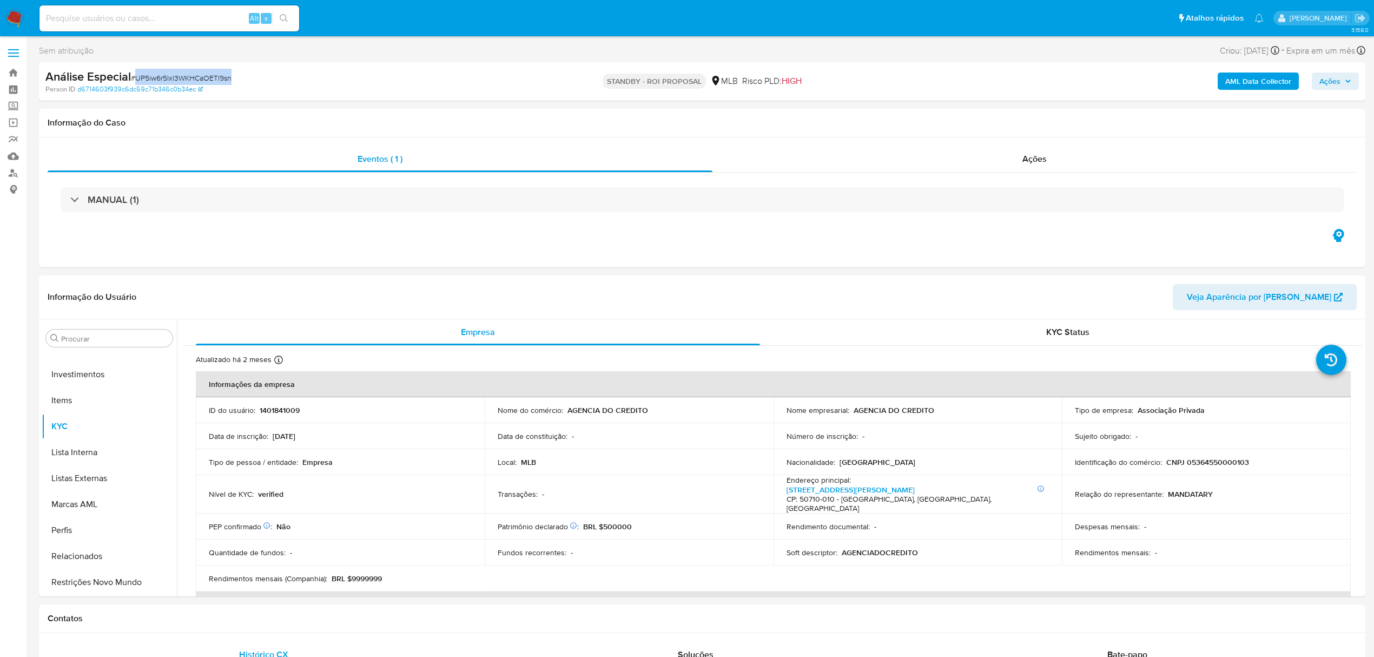
click at [167, 73] on span "# UP5iw6r5lxl3WKHCaOETl9sn" at bounding box center [181, 78] width 101 height 11
copy span "UP5iw6r5lxl3WKHCaOETl9sn"
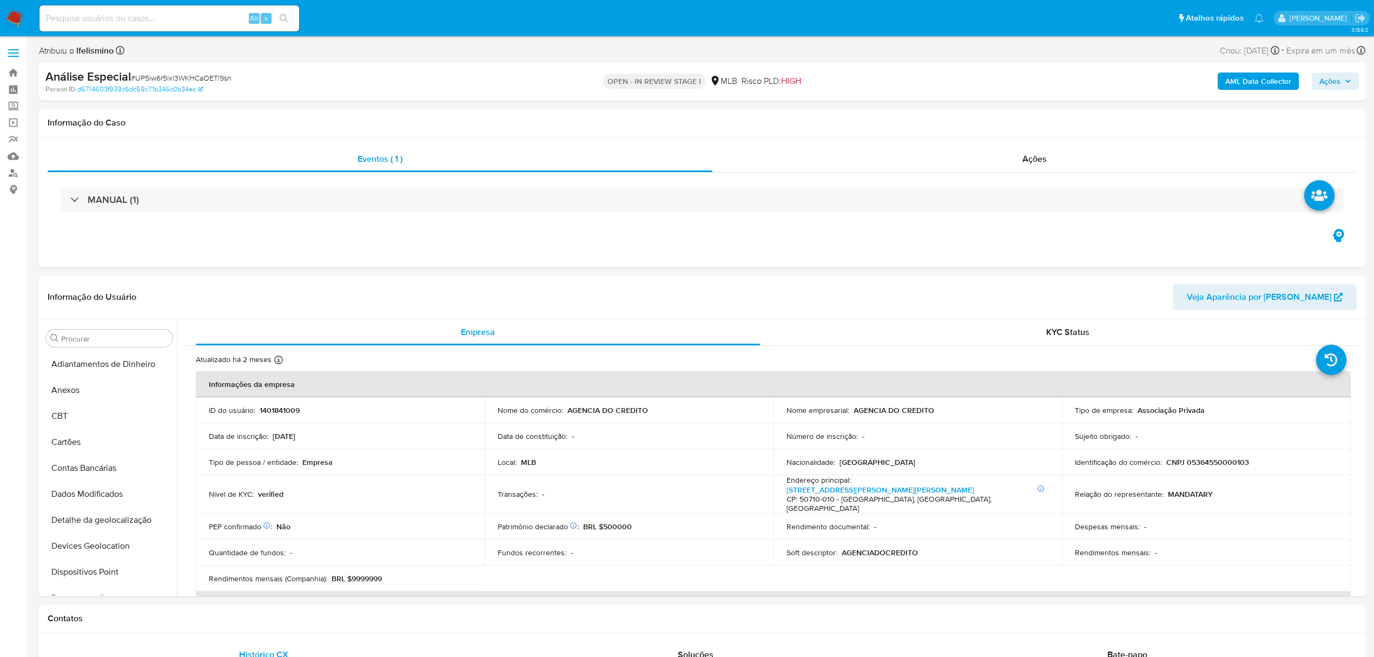
select select "10"
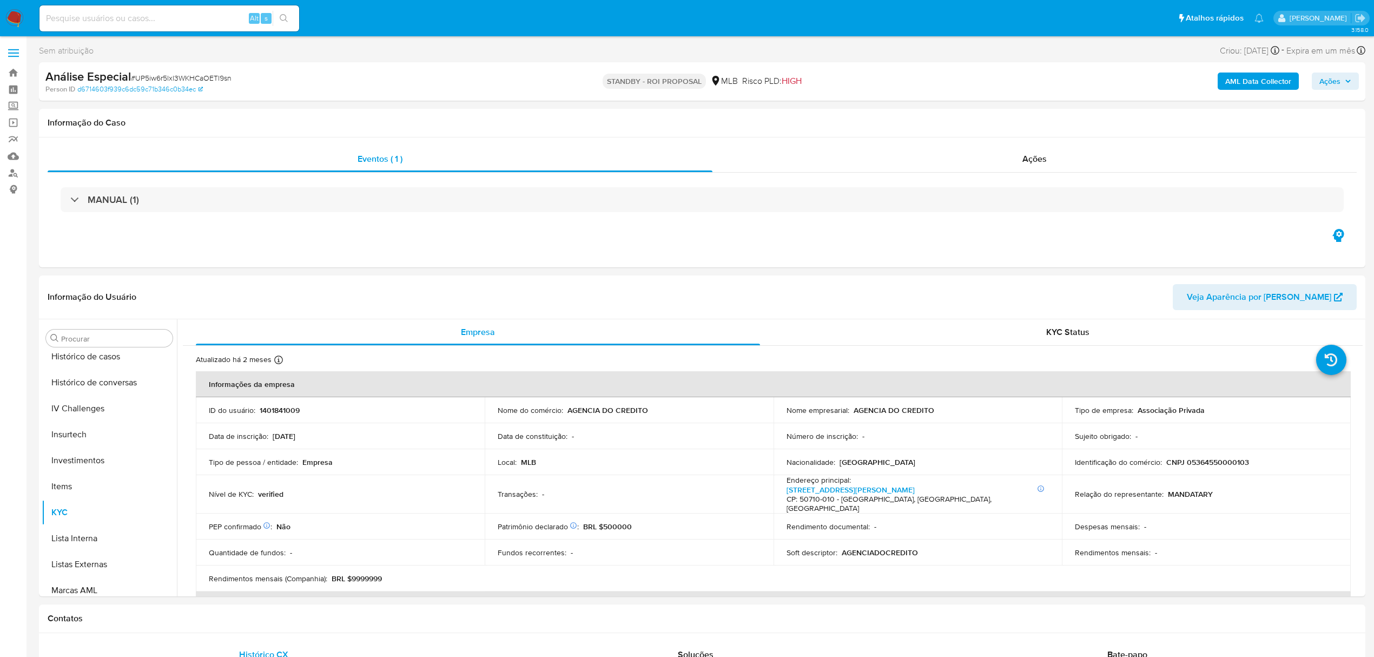
scroll to position [509, 0]
